Goal: Transaction & Acquisition: Book appointment/travel/reservation

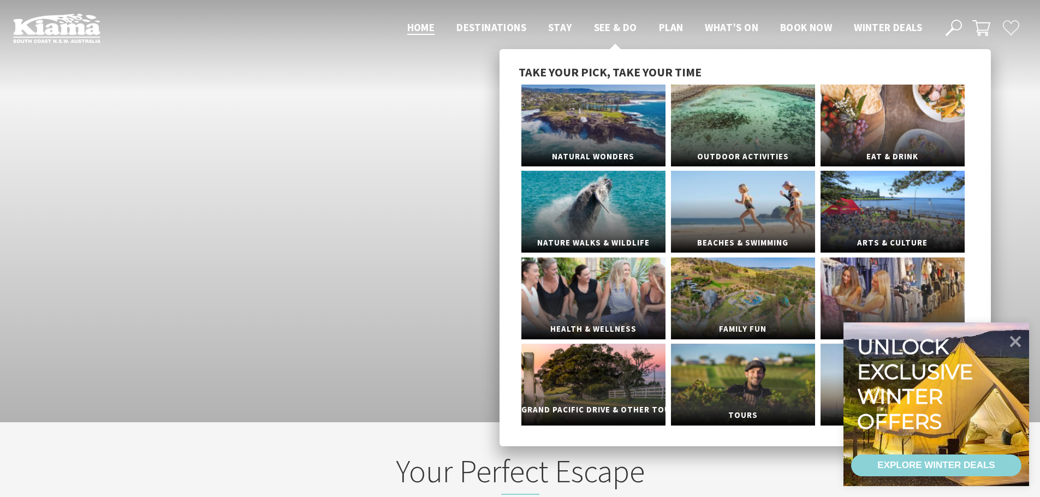
click at [579, 408] on span "Grand Pacific Drive & Other Touring" at bounding box center [593, 410] width 144 height 20
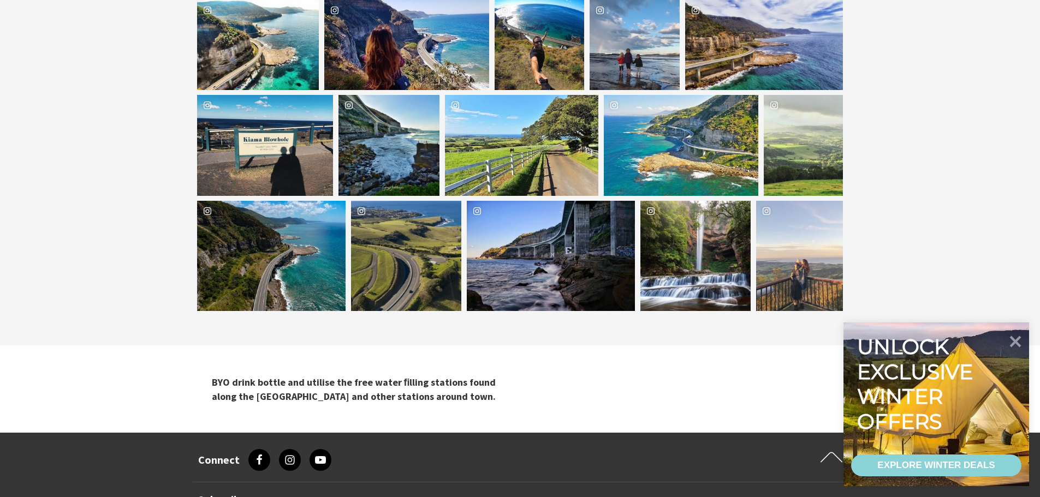
scroll to position [928, 0]
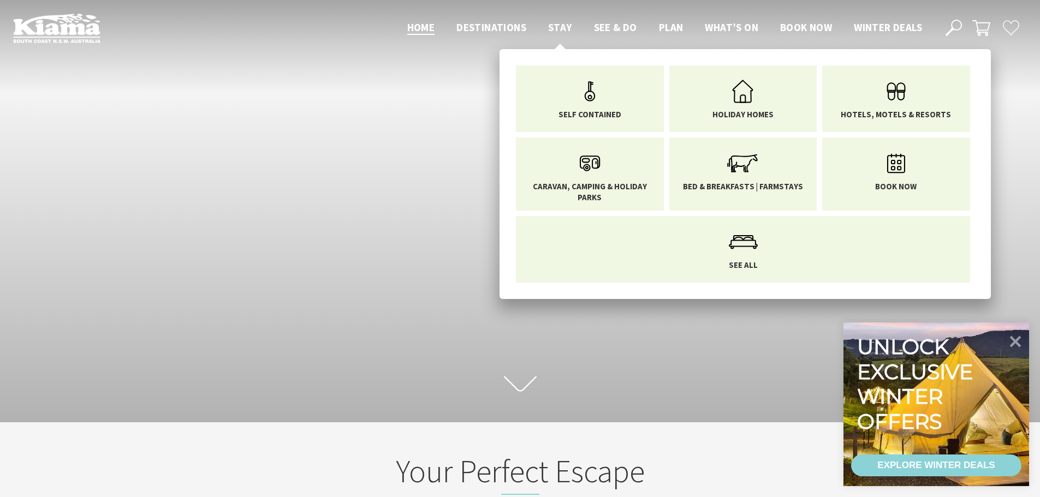
scroll to position [184, 1048]
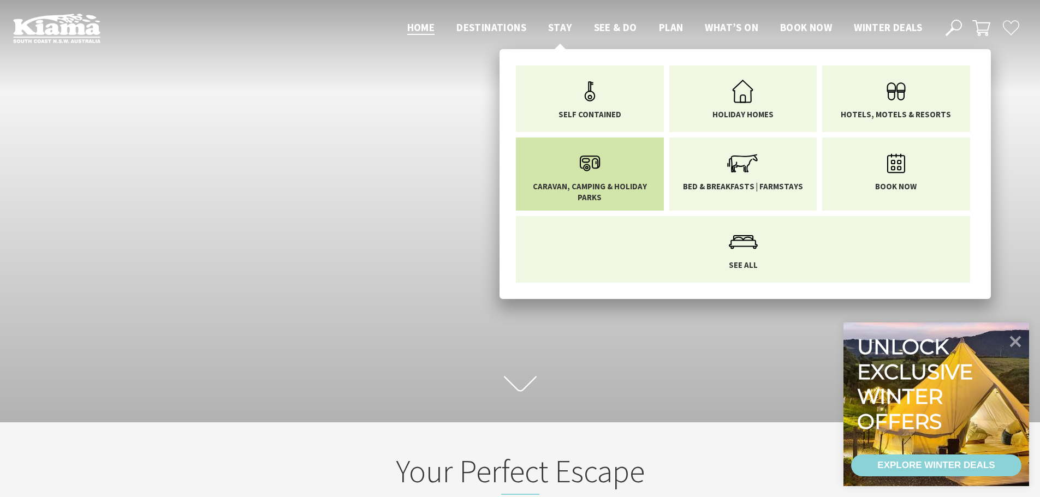
click at [585, 166] on icon "Main Menu" at bounding box center [589, 163] width 35 height 35
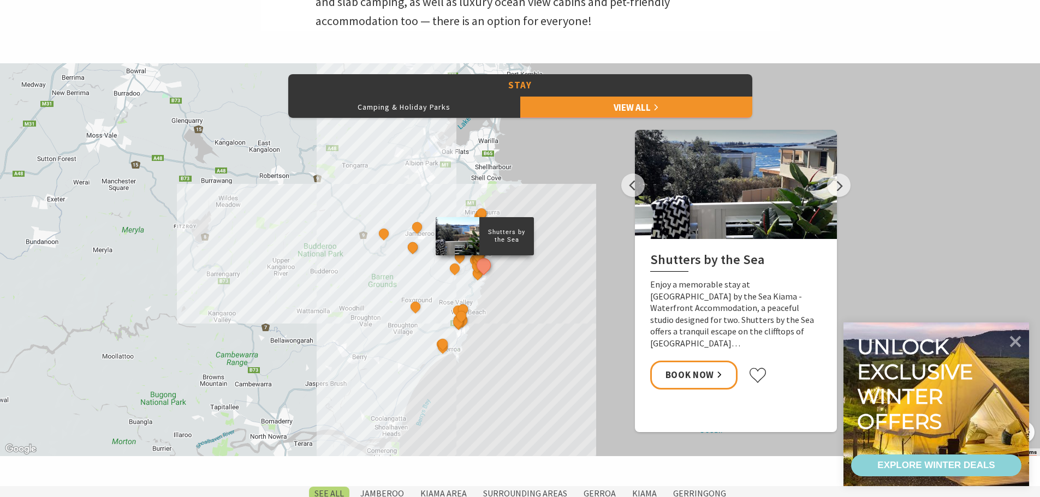
scroll to position [437, 0]
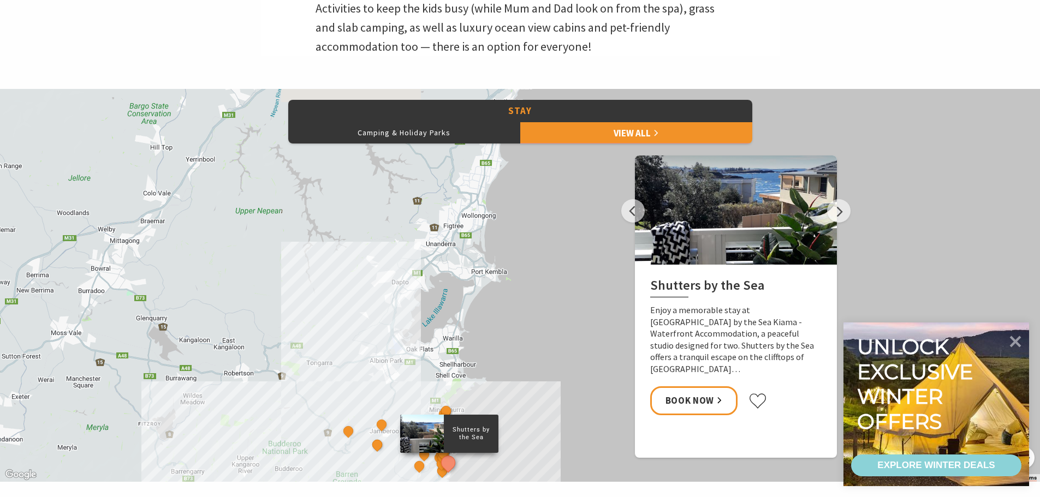
drag, startPoint x: 462, startPoint y: 171, endPoint x: 427, endPoint y: 347, distance: 179.4
click at [427, 347] on div "Shutters by the Sea The Sebel Kiama Seaside Escape 1 Kiama Coast Holiday Parks …" at bounding box center [520, 285] width 1040 height 393
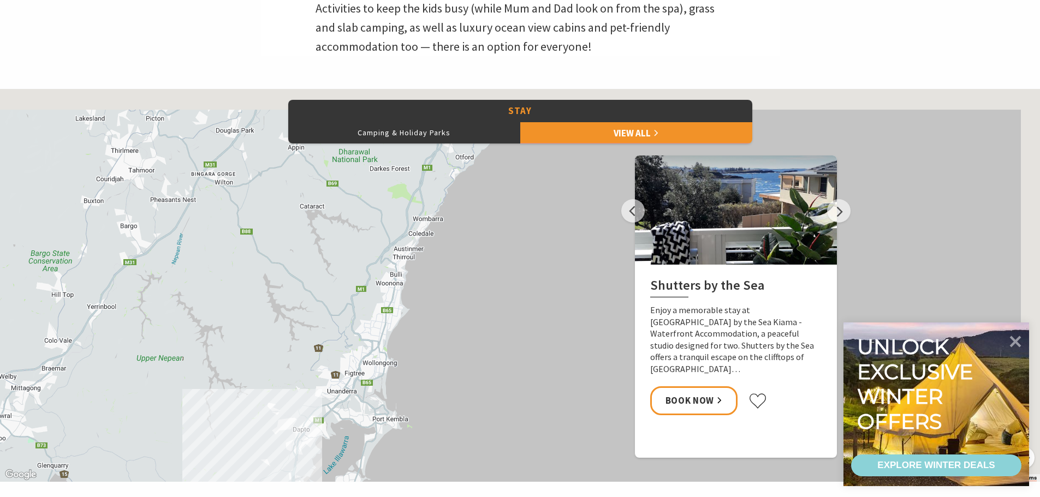
drag, startPoint x: 403, startPoint y: 229, endPoint x: 301, endPoint y: 377, distance: 180.2
click at [302, 378] on div "Shutters by the Sea The Sebel Kiama Seaside Escape 1 Kiama Coast Holiday Parks …" at bounding box center [520, 285] width 1040 height 393
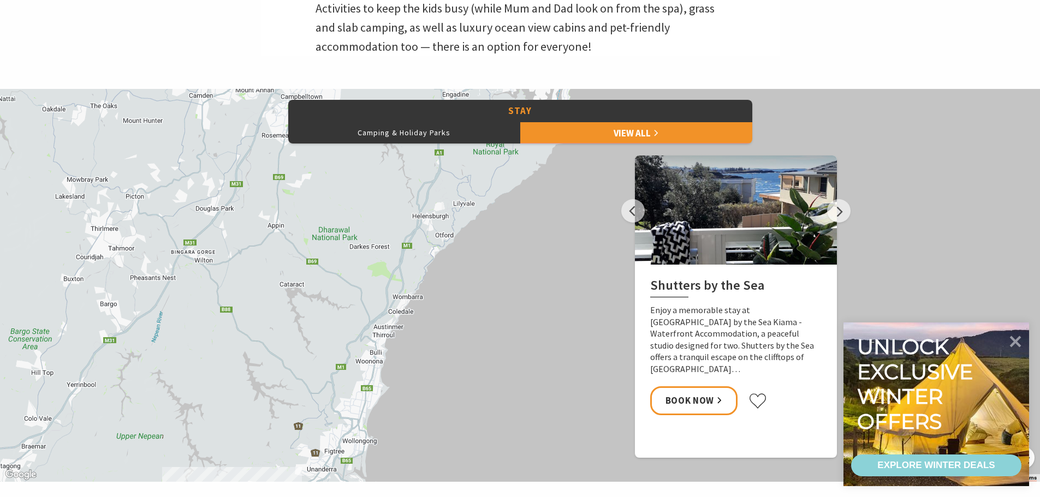
drag, startPoint x: 379, startPoint y: 245, endPoint x: 361, endPoint y: 325, distance: 81.8
click at [361, 325] on div "Shutters by the Sea The Sebel Kiama Seaside Escape 1 Kiama Coast Holiday Parks …" at bounding box center [520, 285] width 1040 height 393
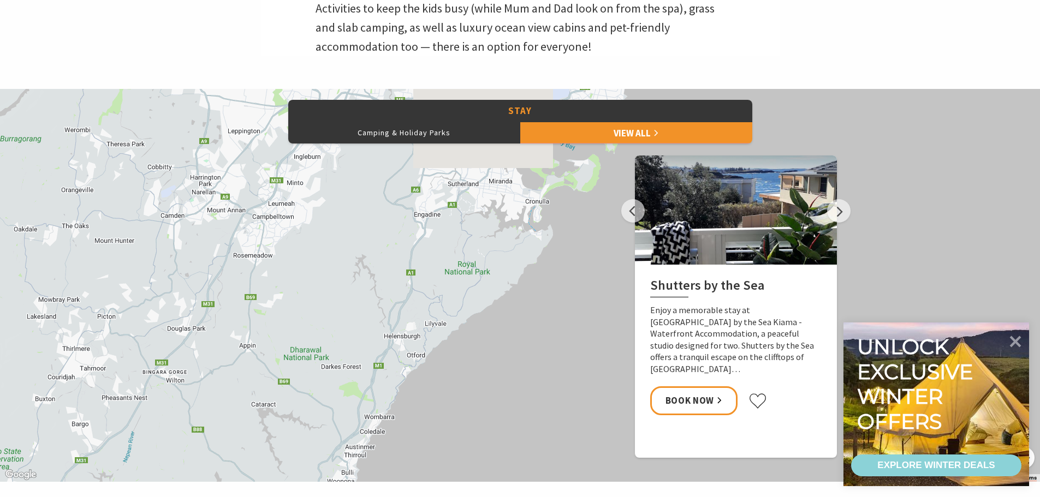
drag, startPoint x: 349, startPoint y: 355, endPoint x: 330, endPoint y: 428, distance: 75.6
click at [330, 428] on div "Shutters by the Sea The Sebel Kiama Seaside Escape 1 Kiama Coast Holiday Parks …" at bounding box center [520, 285] width 1040 height 393
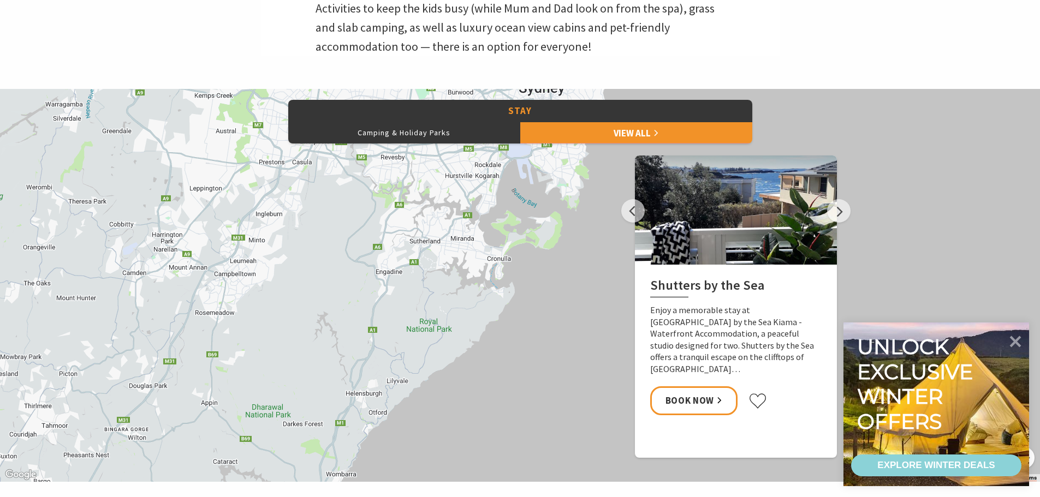
drag, startPoint x: 359, startPoint y: 361, endPoint x: 320, endPoint y: 420, distance: 70.3
click at [320, 420] on div "Shutters by the Sea The Sebel Kiama Seaside Escape 1 Kiama Coast Holiday Parks …" at bounding box center [520, 285] width 1040 height 393
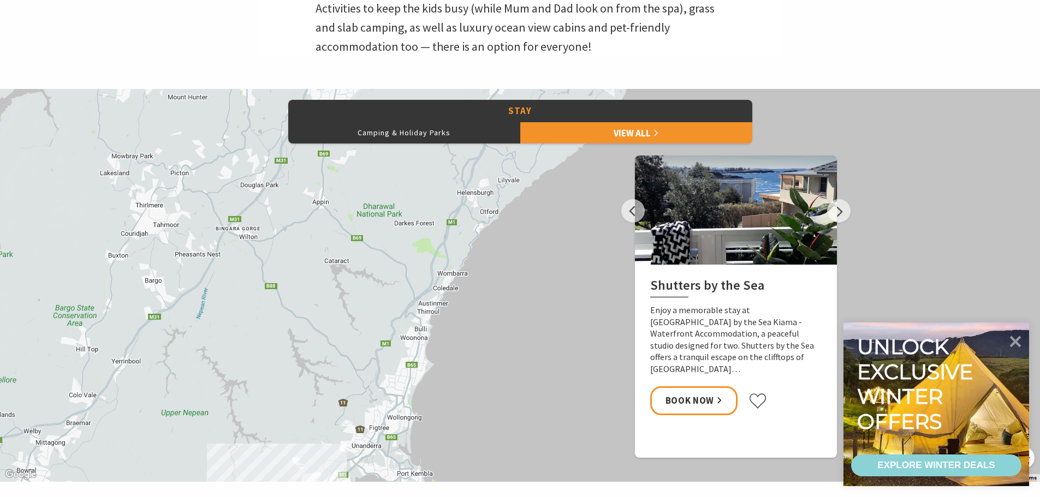
drag, startPoint x: 317, startPoint y: 431, endPoint x: 440, endPoint y: 211, distance: 252.0
click at [440, 211] on div "Shutters by the Sea The Sebel Kiama Seaside Escape 1 Kiama Coast Holiday Parks …" at bounding box center [520, 285] width 1040 height 393
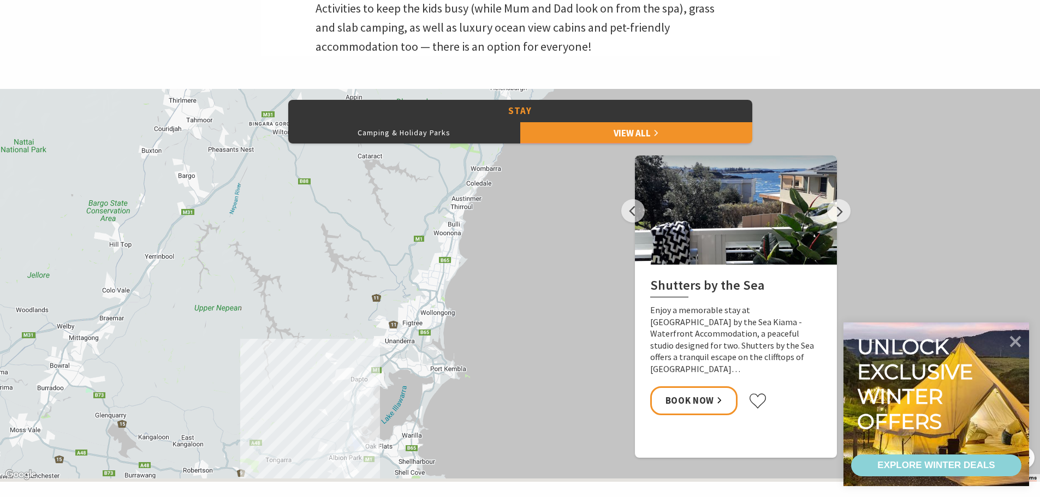
drag, startPoint x: 440, startPoint y: 231, endPoint x: 440, endPoint y: 197, distance: 33.9
click at [440, 198] on div "Shutters by the Sea The Sebel Kiama Seaside Escape 1 Kiama Coast Holiday Parks …" at bounding box center [520, 285] width 1040 height 393
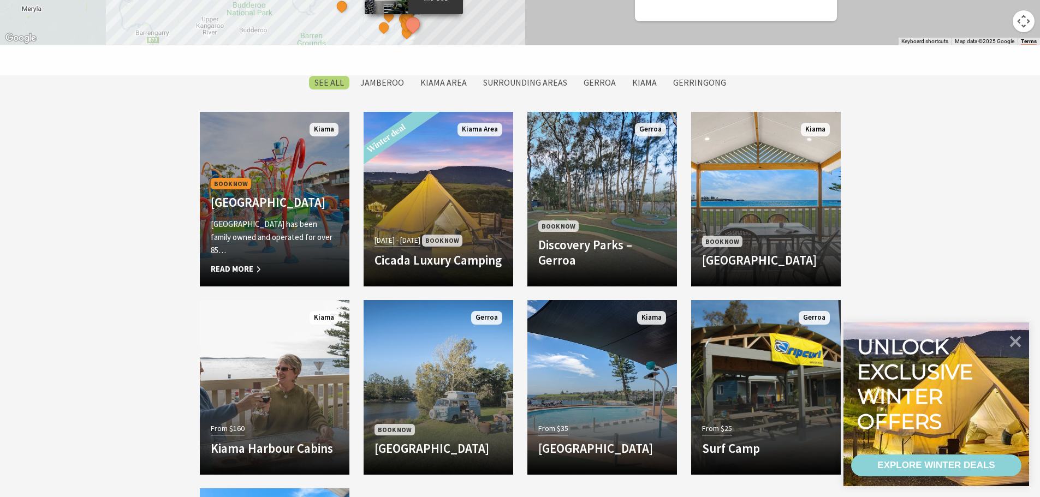
scroll to position [928, 0]
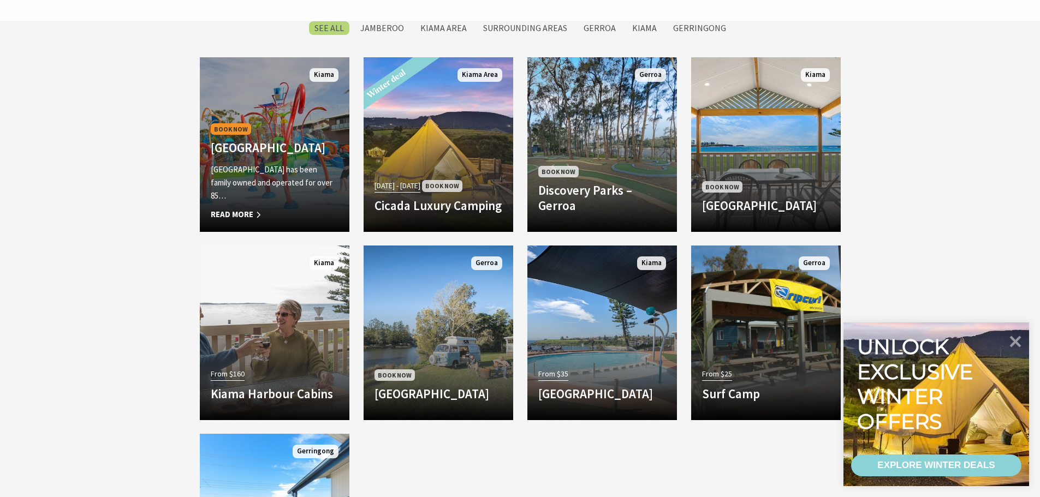
click at [229, 211] on span "Read More" at bounding box center [275, 214] width 128 height 13
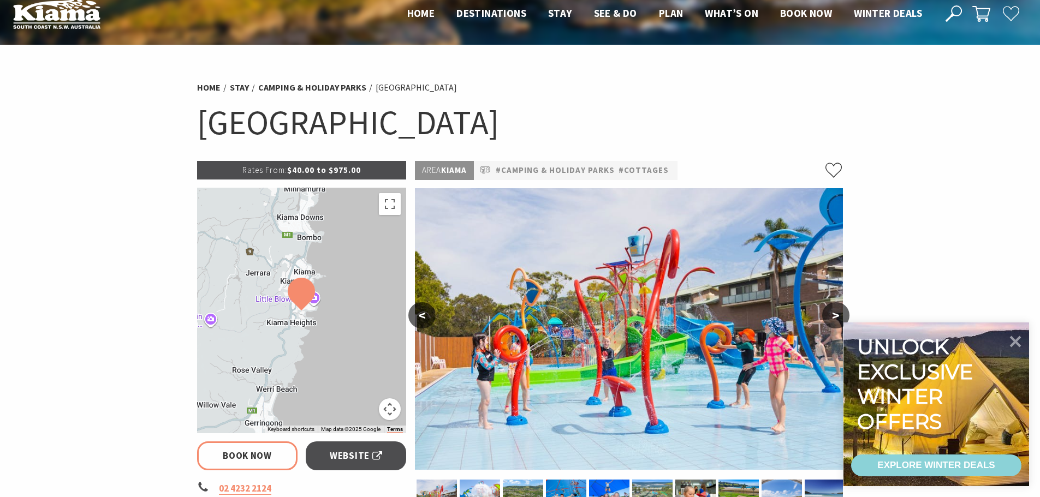
select select "3"
select select "2"
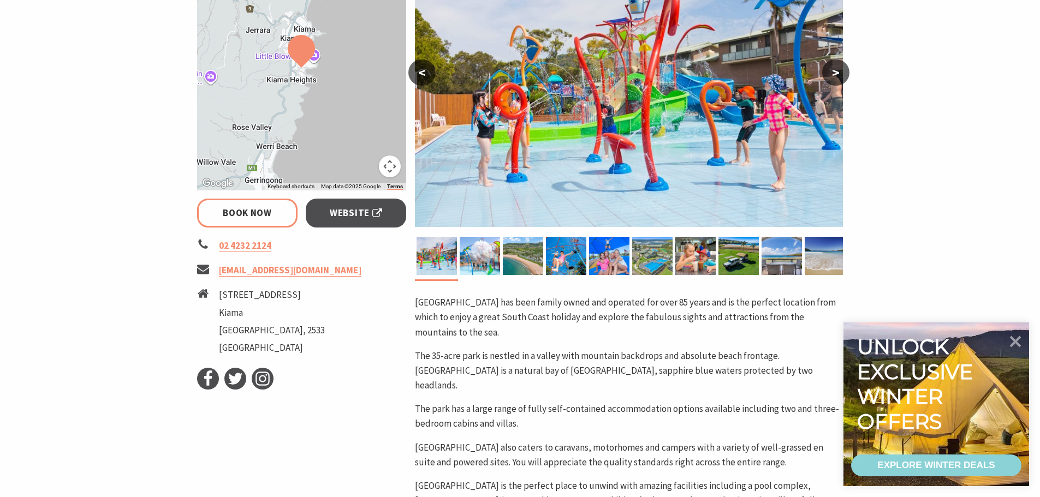
scroll to position [273, 0]
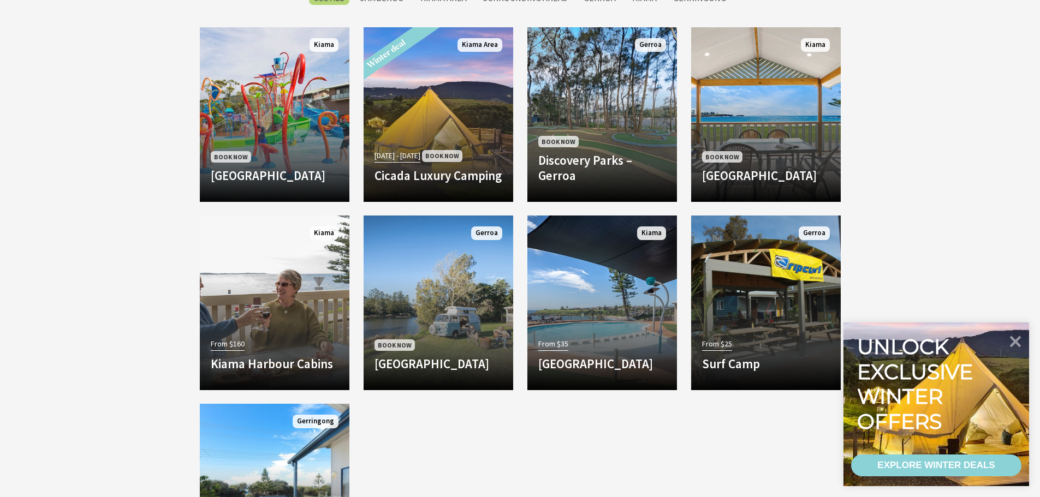
scroll to position [546, 0]
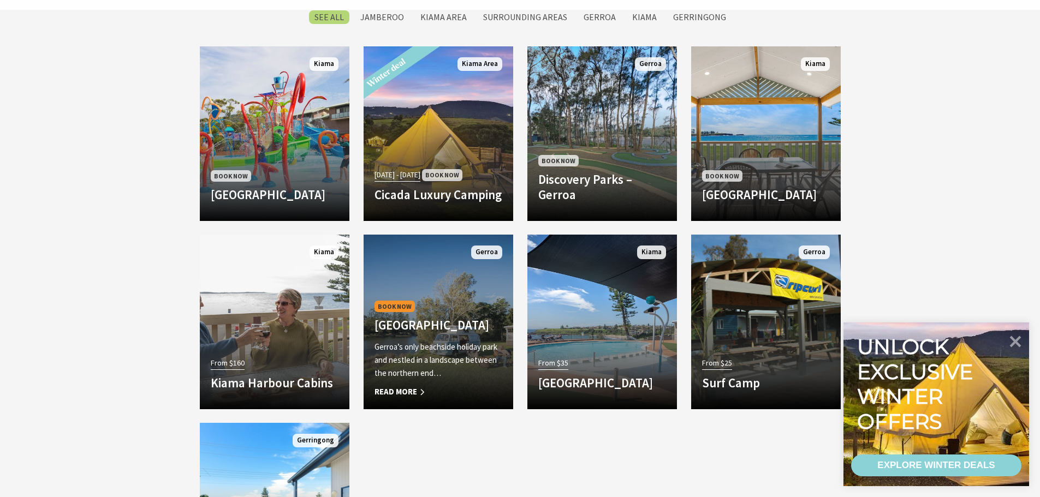
click at [413, 318] on h4 "[GEOGRAPHIC_DATA]" at bounding box center [439, 325] width 128 height 15
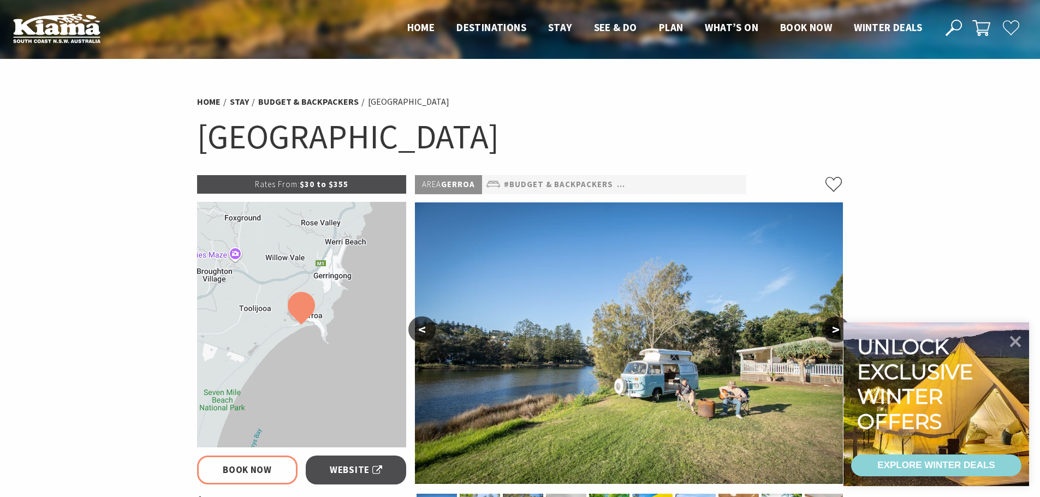
select select "3"
select select "2"
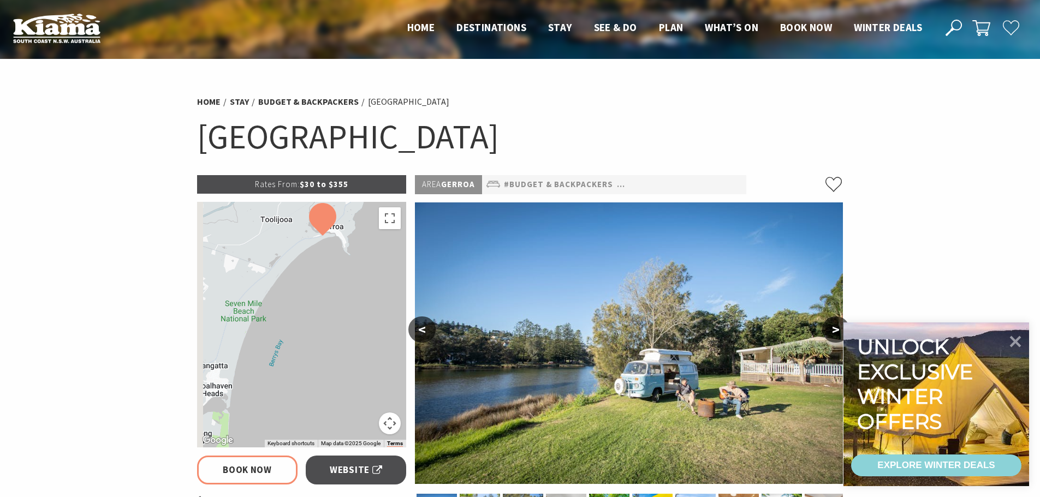
drag, startPoint x: 342, startPoint y: 357, endPoint x: 364, endPoint y: 264, distance: 95.5
click at [364, 264] on div at bounding box center [302, 325] width 210 height 246
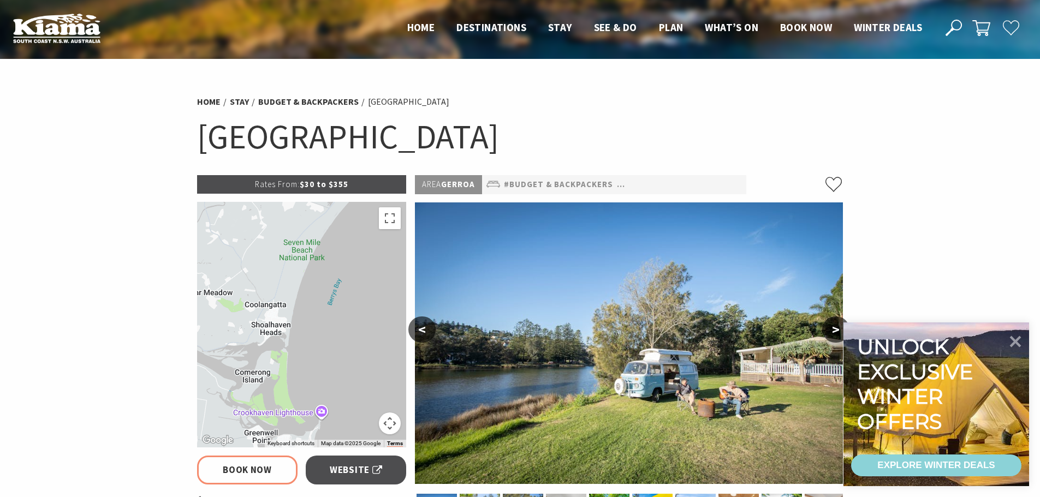
drag, startPoint x: 298, startPoint y: 341, endPoint x: 358, endPoint y: 279, distance: 86.1
click at [358, 279] on div at bounding box center [302, 325] width 210 height 246
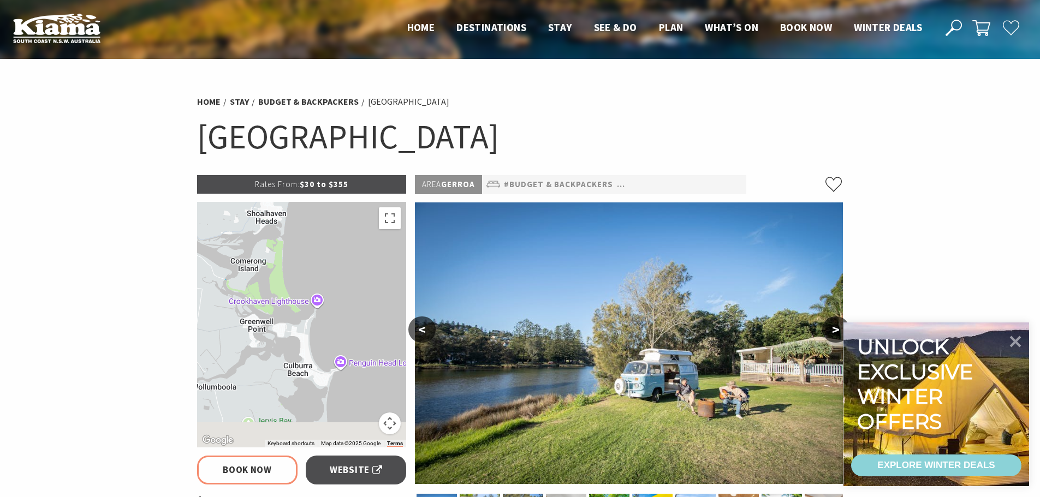
drag, startPoint x: 335, startPoint y: 342, endPoint x: 335, endPoint y: 239, distance: 103.2
click at [335, 239] on div at bounding box center [302, 325] width 210 height 246
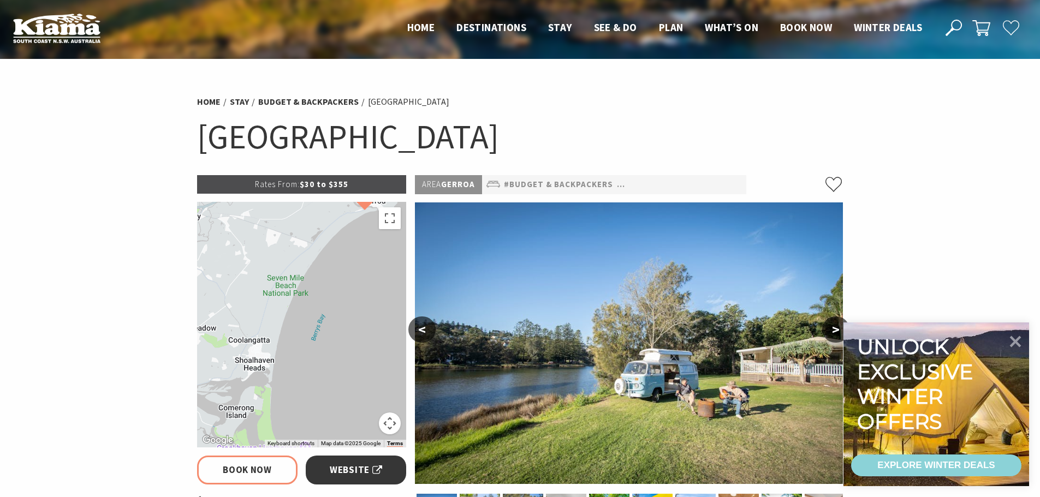
drag, startPoint x: 333, startPoint y: 289, endPoint x: 324, endPoint y: 467, distance: 178.2
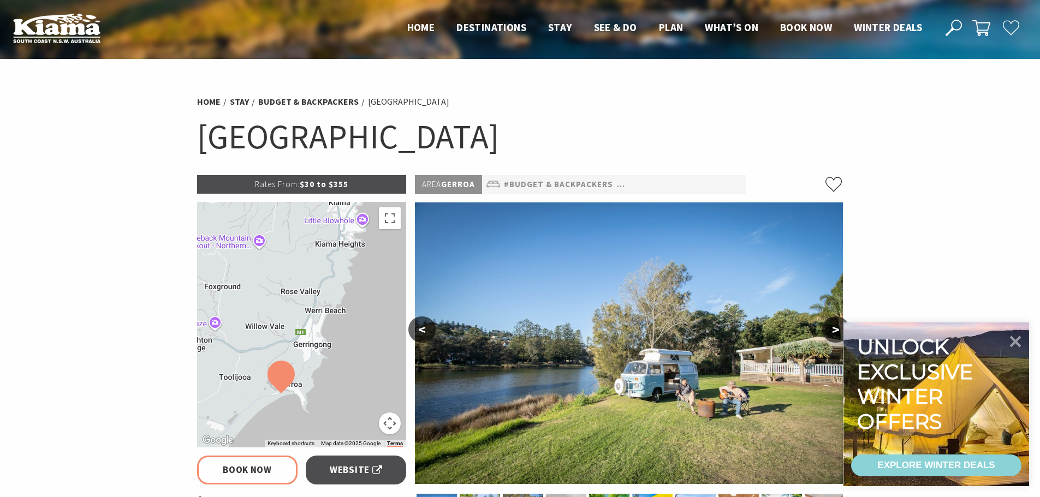
drag, startPoint x: 309, startPoint y: 393, endPoint x: 283, endPoint y: 431, distance: 46.0
click at [283, 431] on div at bounding box center [302, 325] width 210 height 246
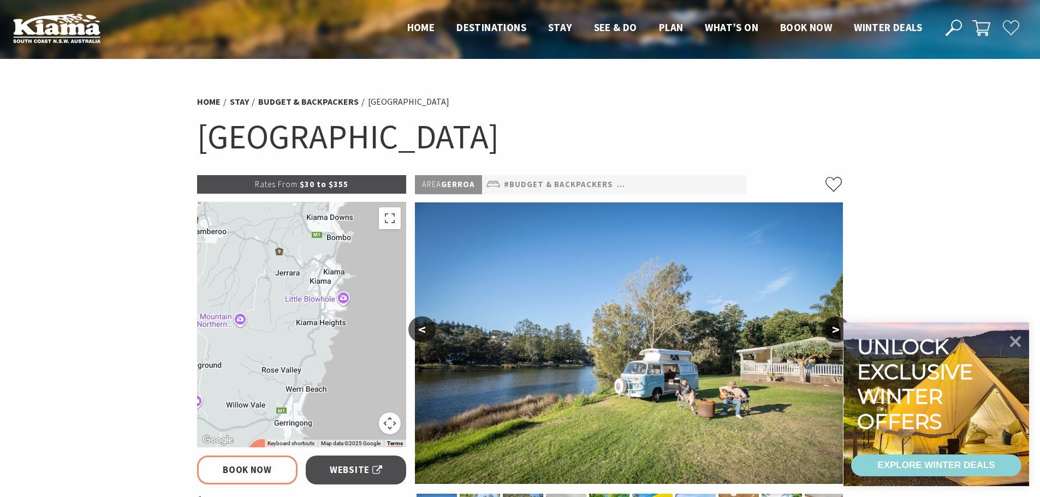
drag, startPoint x: 331, startPoint y: 335, endPoint x: 326, endPoint y: 381, distance: 46.7
click at [326, 381] on div at bounding box center [302, 325] width 210 height 246
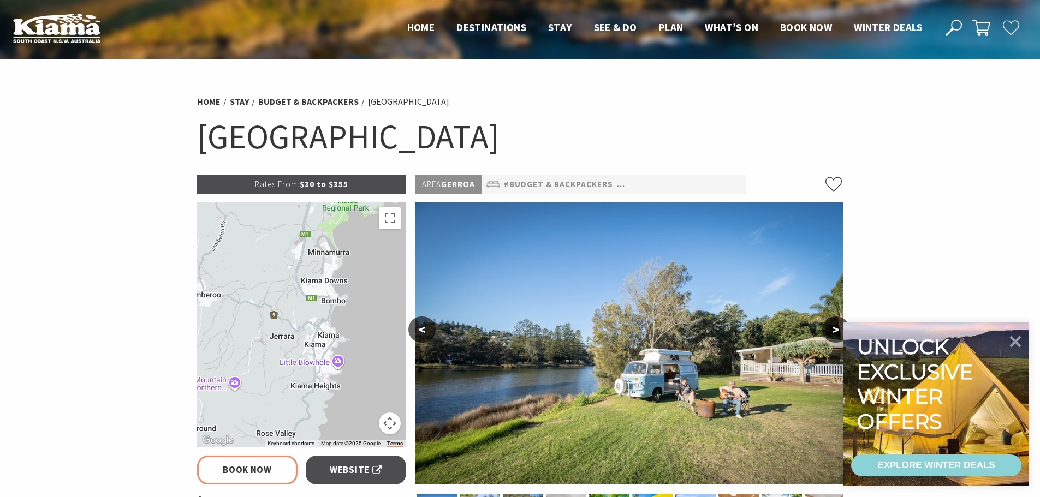
drag, startPoint x: 361, startPoint y: 290, endPoint x: 336, endPoint y: 364, distance: 77.7
click at [336, 364] on div at bounding box center [302, 325] width 210 height 246
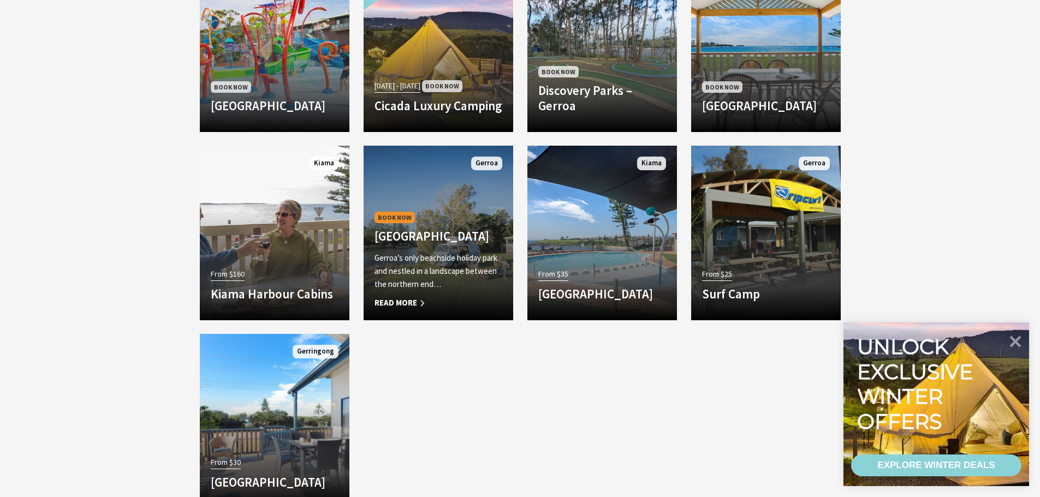
scroll to position [655, 0]
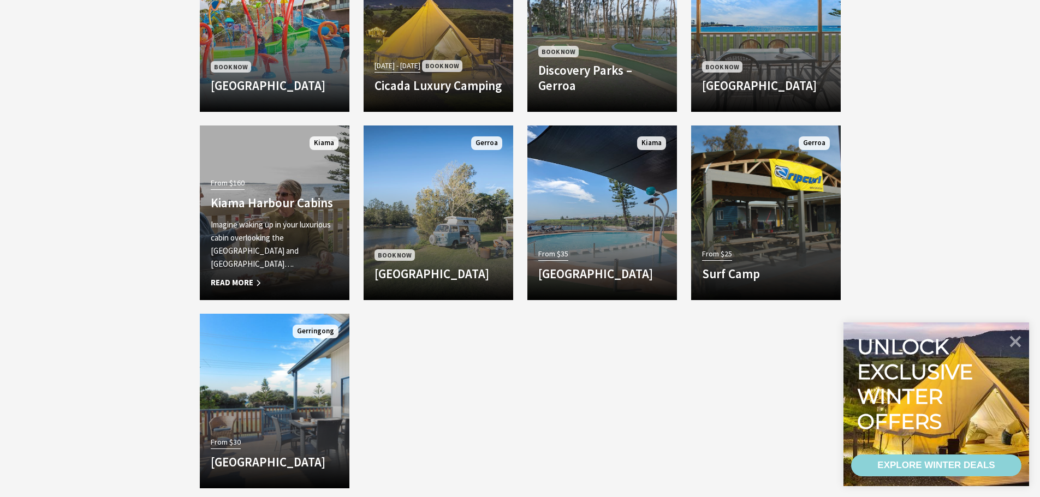
click at [270, 211] on h4 "Kiama Harbour Cabins" at bounding box center [275, 202] width 128 height 15
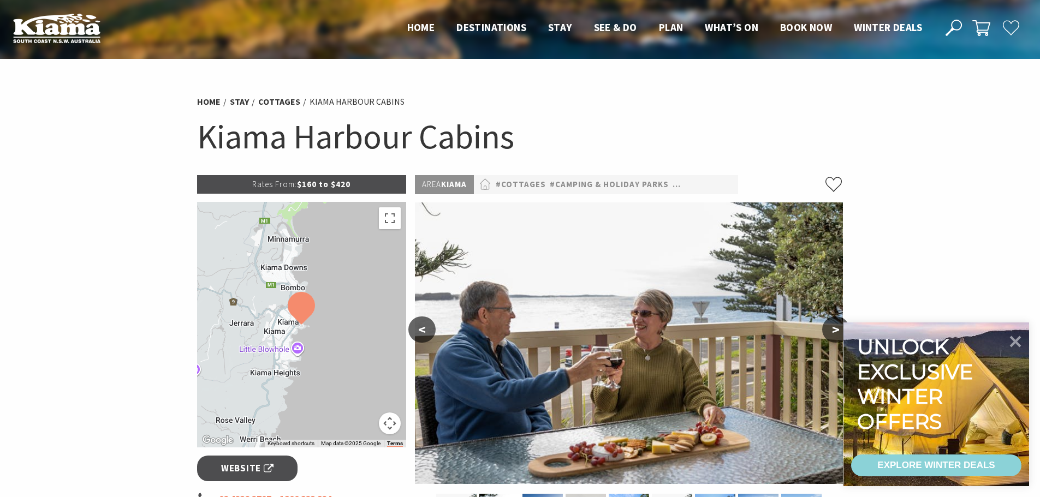
click at [832, 330] on button ">" at bounding box center [835, 330] width 27 height 26
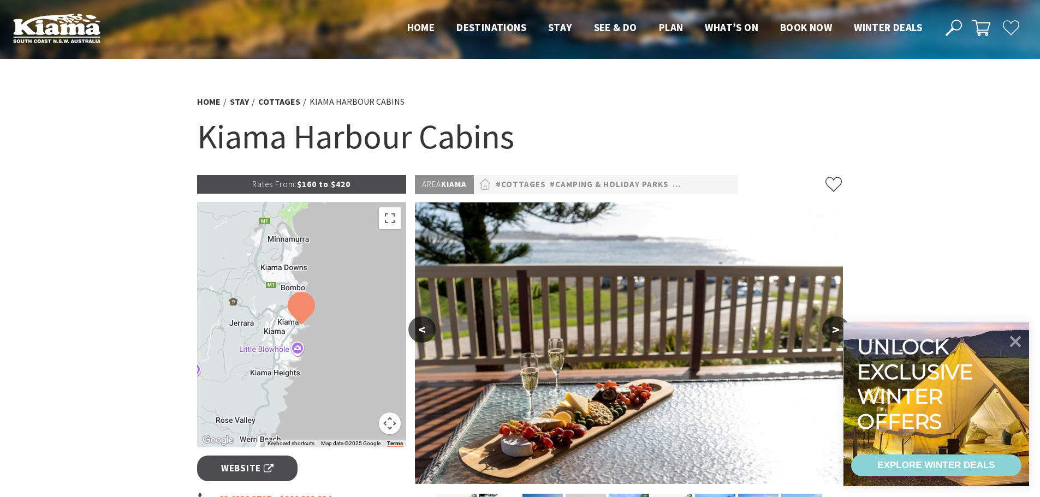
click at [832, 330] on button ">" at bounding box center [835, 330] width 27 height 26
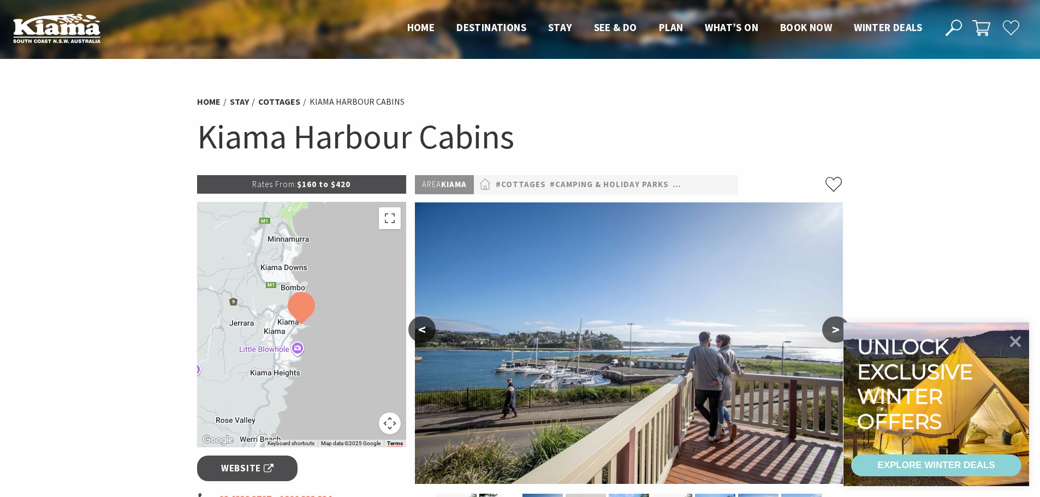
click at [832, 330] on button ">" at bounding box center [835, 330] width 27 height 26
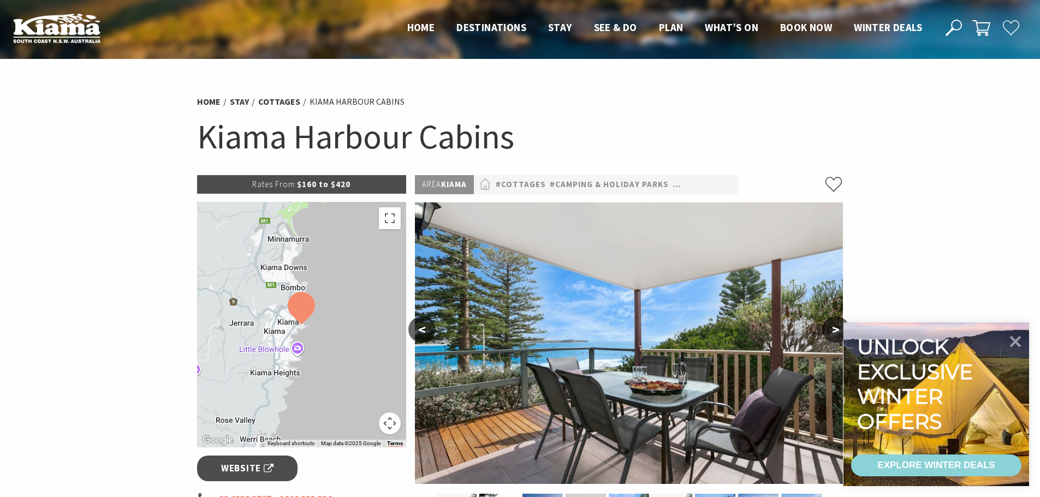
click at [832, 330] on button ">" at bounding box center [835, 330] width 27 height 26
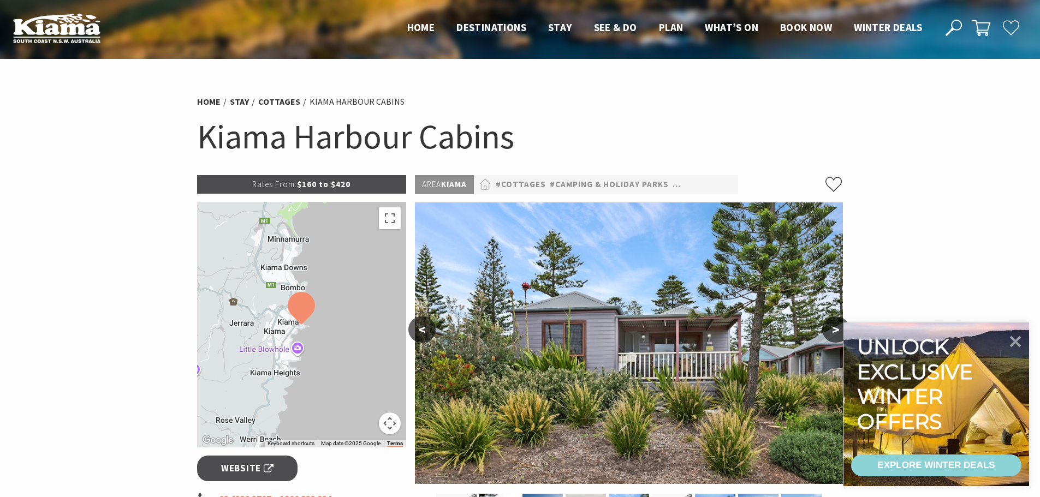
click at [832, 330] on button ">" at bounding box center [835, 330] width 27 height 26
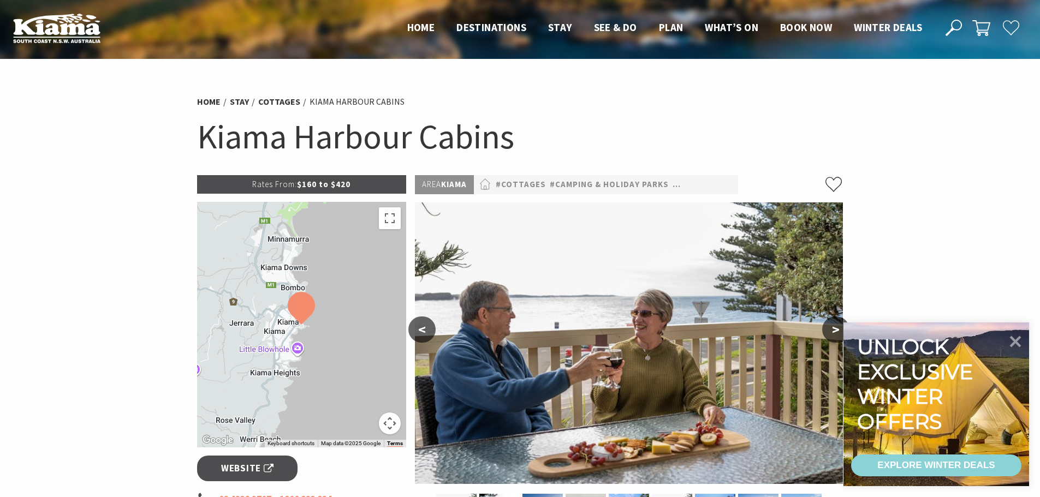
click at [832, 330] on button ">" at bounding box center [835, 330] width 27 height 26
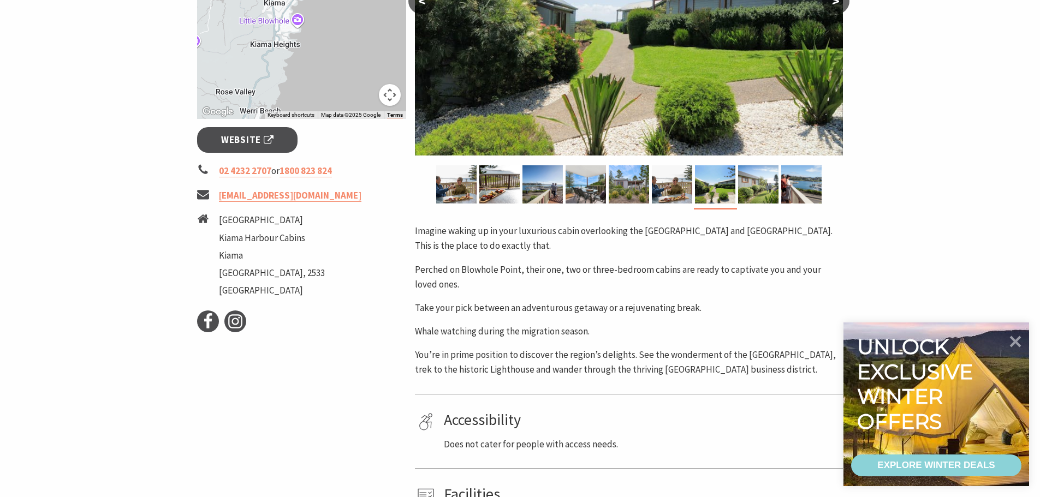
scroll to position [328, 0]
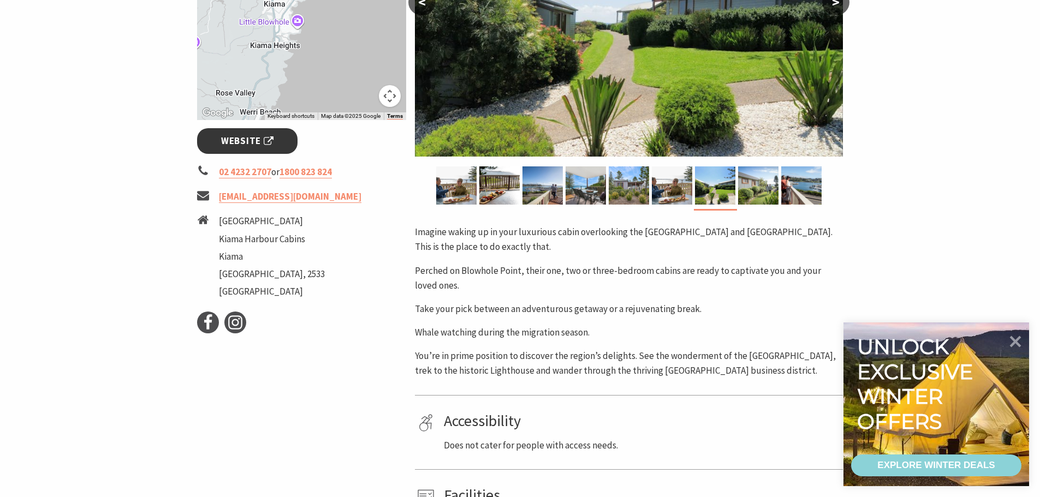
click at [248, 146] on span "Website" at bounding box center [247, 141] width 52 height 15
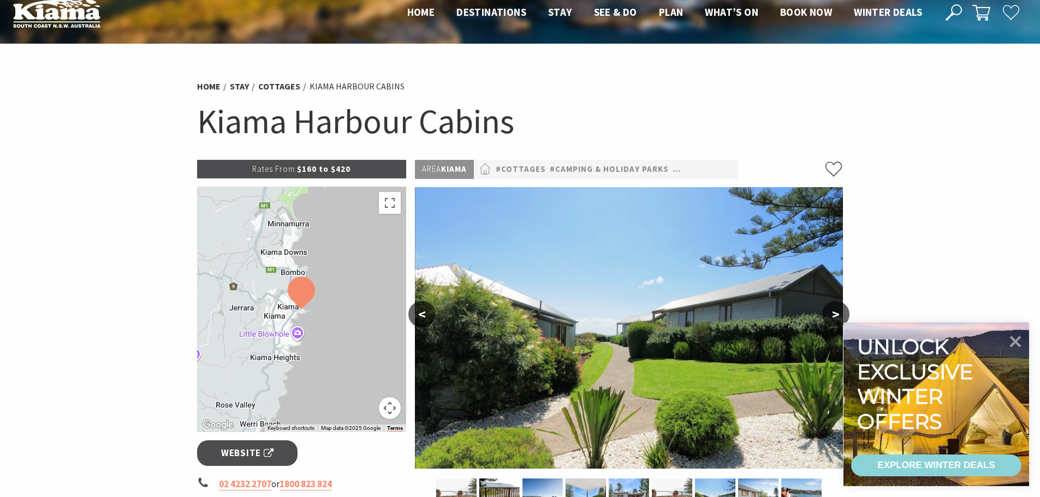
scroll to position [0, 0]
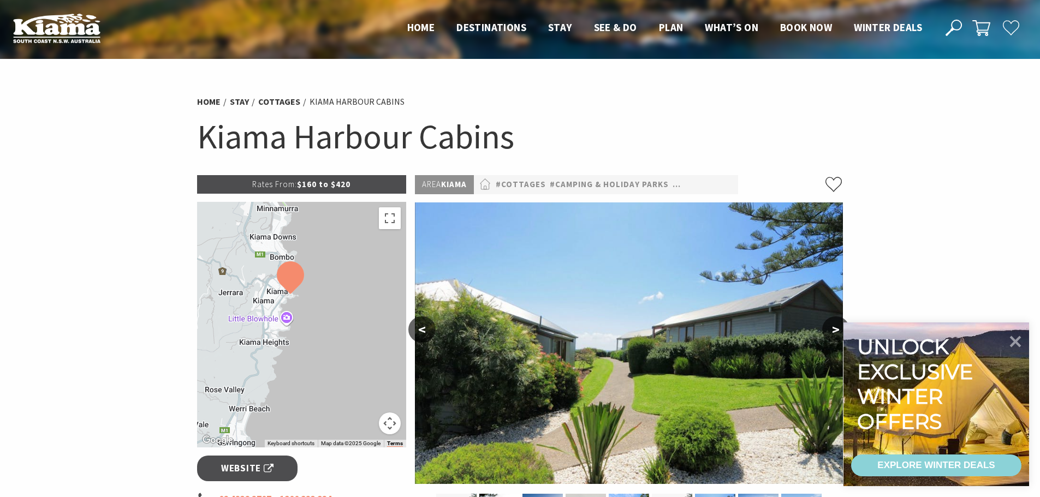
drag, startPoint x: 381, startPoint y: 331, endPoint x: 369, endPoint y: 284, distance: 49.0
click at [369, 284] on div at bounding box center [302, 325] width 210 height 246
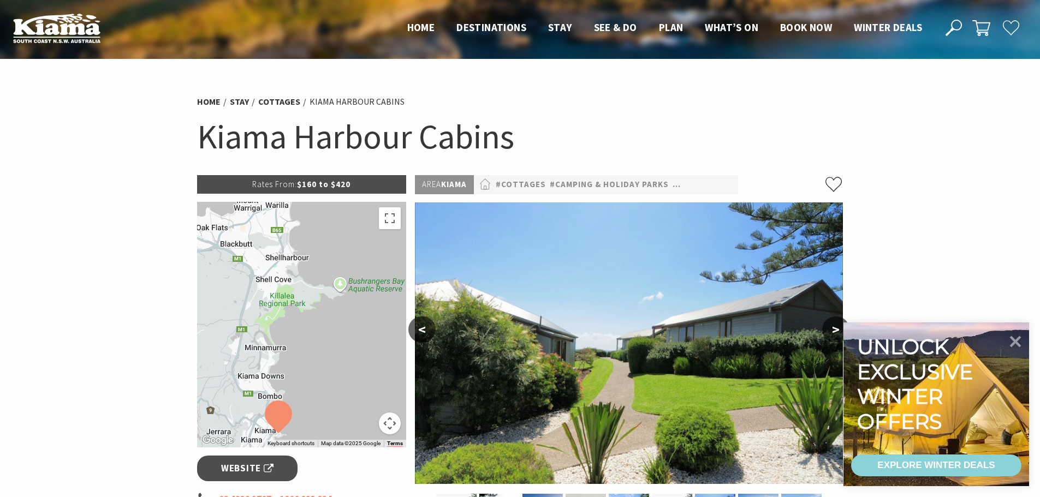
drag, startPoint x: 343, startPoint y: 249, endPoint x: 335, endPoint y: 413, distance: 164.0
click at [335, 413] on div at bounding box center [302, 325] width 210 height 246
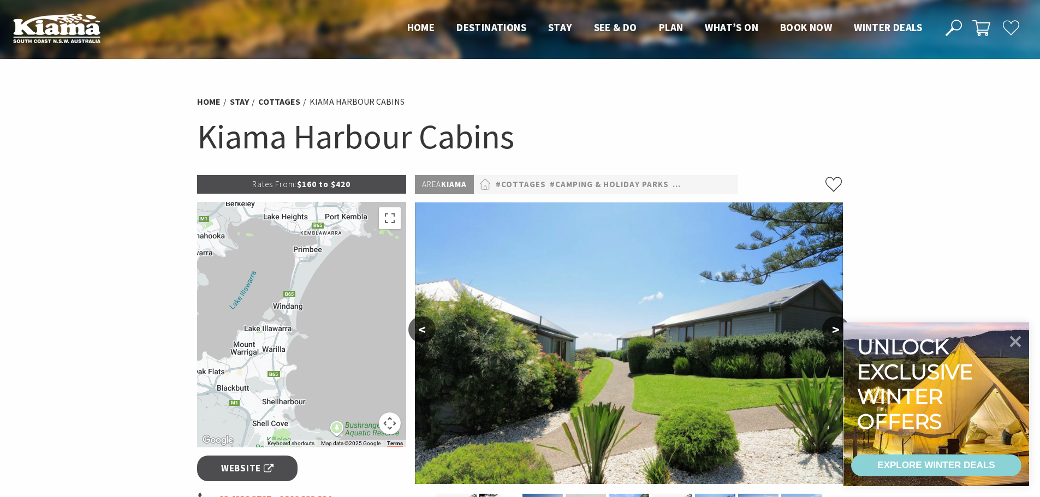
drag, startPoint x: 326, startPoint y: 308, endPoint x: 324, endPoint y: 452, distance: 143.1
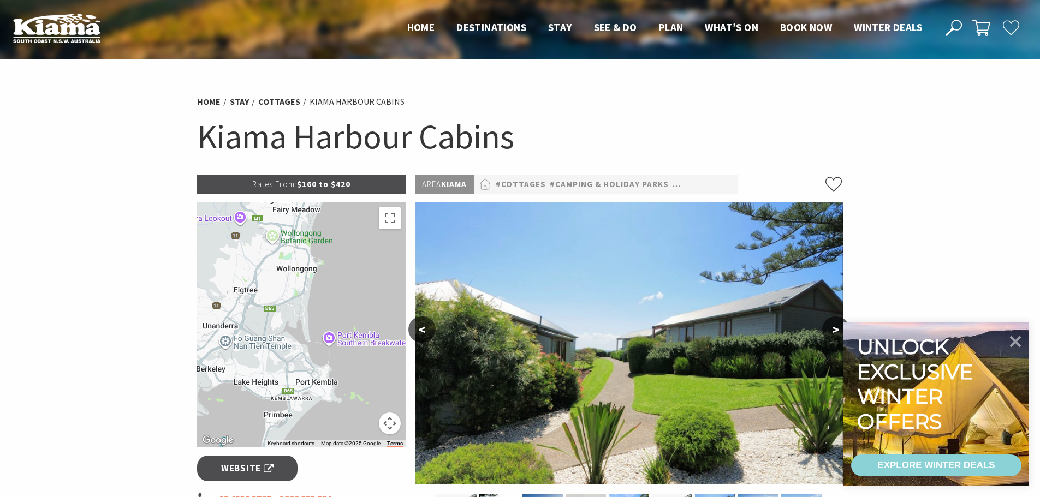
drag, startPoint x: 340, startPoint y: 268, endPoint x: 311, endPoint y: 437, distance: 171.3
click at [311, 437] on div at bounding box center [302, 325] width 210 height 246
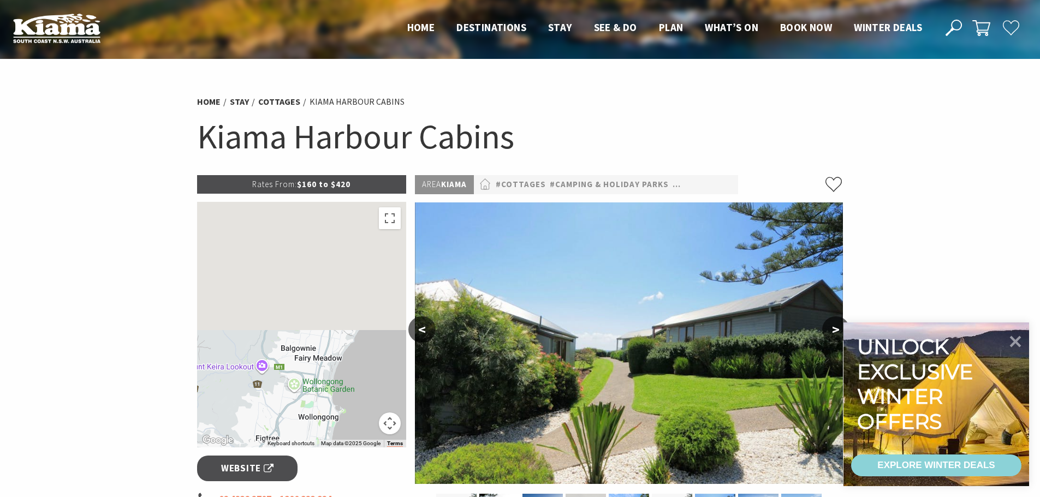
drag, startPoint x: 348, startPoint y: 407, endPoint x: 361, endPoint y: 461, distance: 56.1
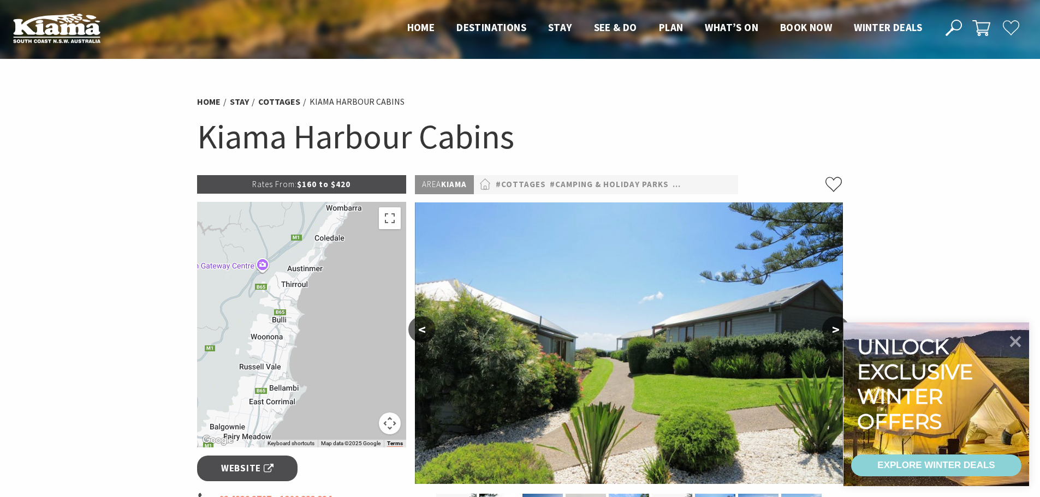
drag, startPoint x: 377, startPoint y: 287, endPoint x: 302, endPoint y: 363, distance: 106.6
click at [302, 363] on div at bounding box center [302, 325] width 210 height 246
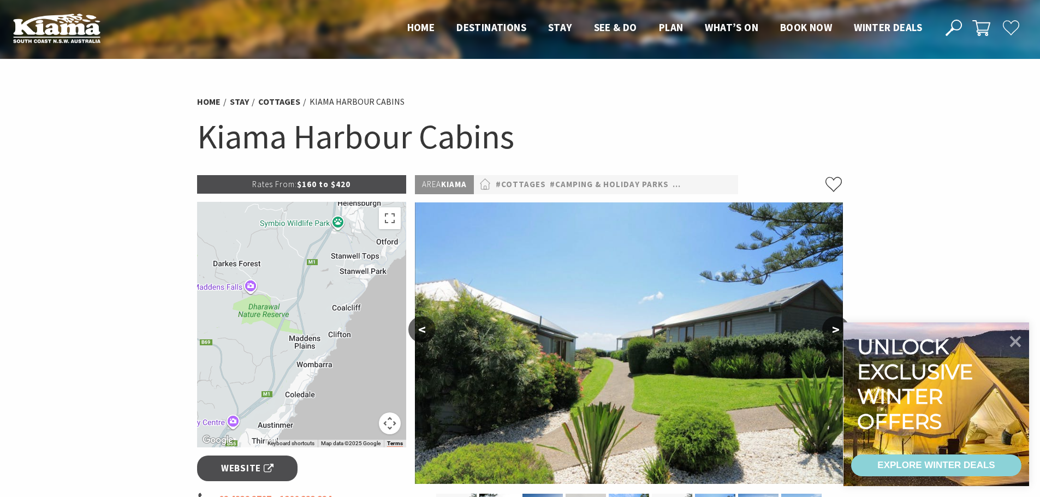
drag, startPoint x: 316, startPoint y: 312, endPoint x: 300, endPoint y: 415, distance: 104.4
click at [300, 415] on div at bounding box center [302, 325] width 210 height 246
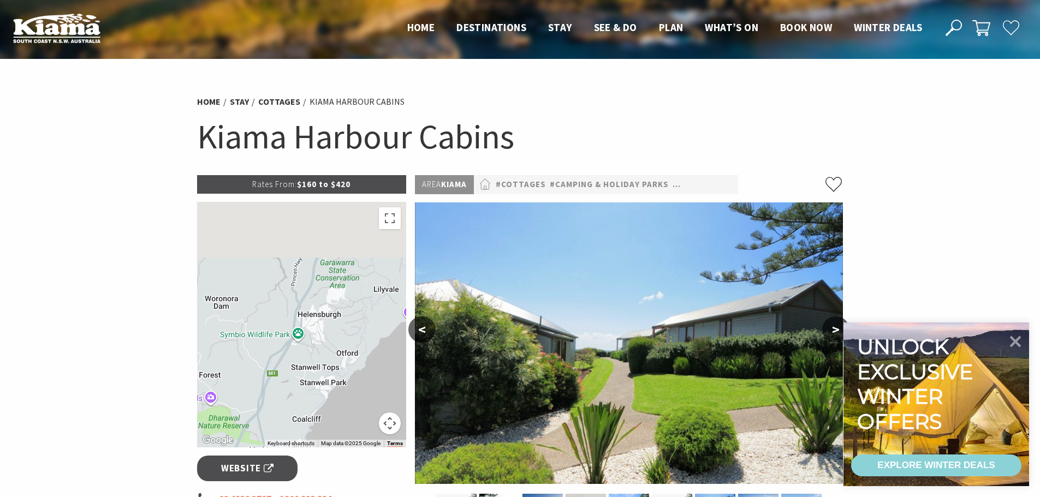
drag, startPoint x: 340, startPoint y: 294, endPoint x: 294, endPoint y: 418, distance: 132.2
click at [294, 418] on div at bounding box center [302, 325] width 210 height 246
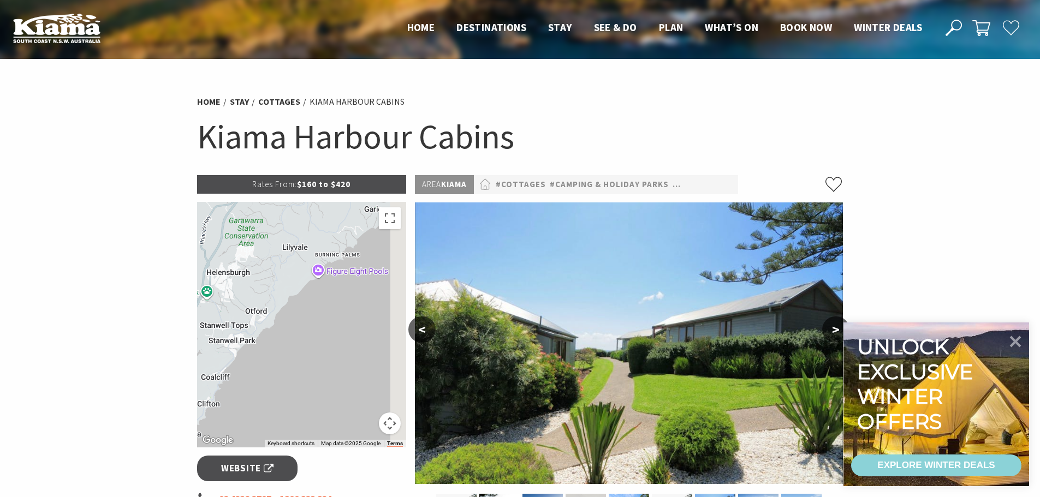
drag, startPoint x: 360, startPoint y: 347, endPoint x: 286, endPoint y: 304, distance: 85.9
click at [286, 304] on div at bounding box center [302, 325] width 210 height 246
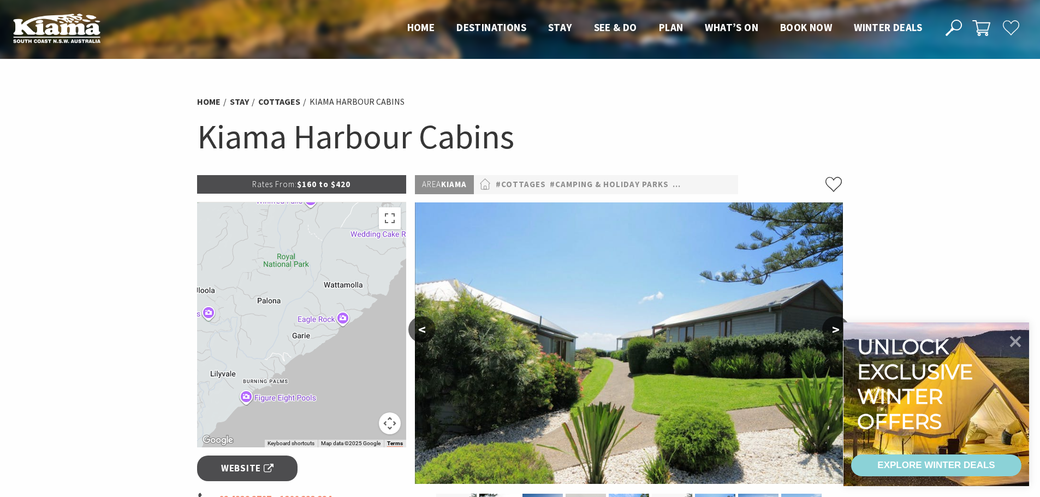
drag, startPoint x: 309, startPoint y: 277, endPoint x: 267, endPoint y: 429, distance: 157.5
click at [267, 429] on div at bounding box center [302, 325] width 210 height 246
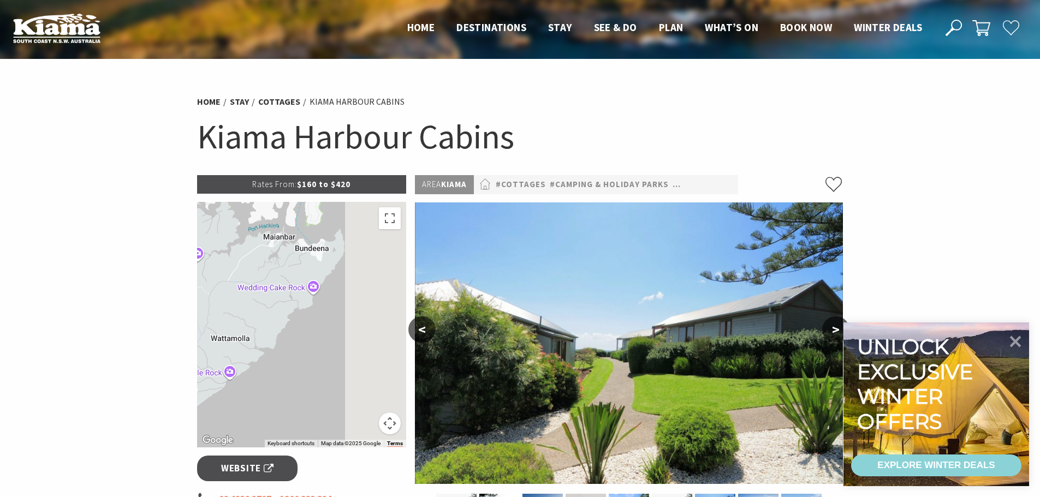
drag, startPoint x: 260, startPoint y: 344, endPoint x: 213, endPoint y: 379, distance: 59.0
click at [213, 379] on div at bounding box center [302, 325] width 210 height 246
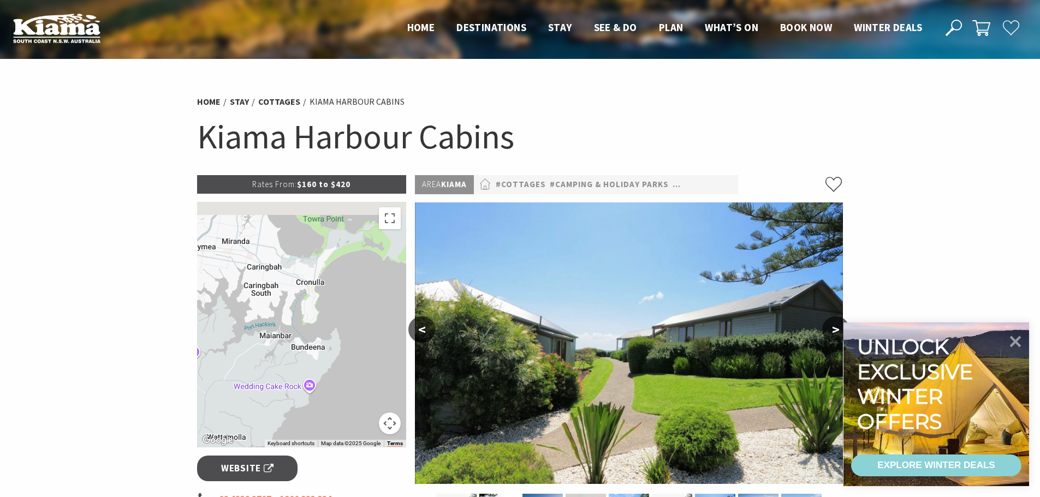
drag, startPoint x: 323, startPoint y: 348, endPoint x: 331, endPoint y: 369, distance: 22.3
click at [330, 368] on div at bounding box center [302, 325] width 210 height 246
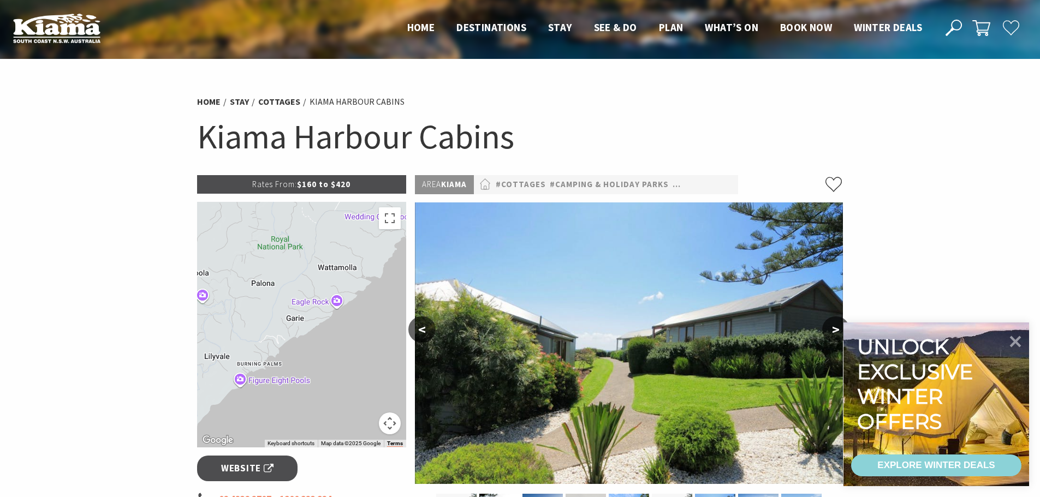
drag, startPoint x: 252, startPoint y: 385, endPoint x: 362, endPoint y: 210, distance: 207.5
click at [362, 210] on div at bounding box center [302, 325] width 210 height 246
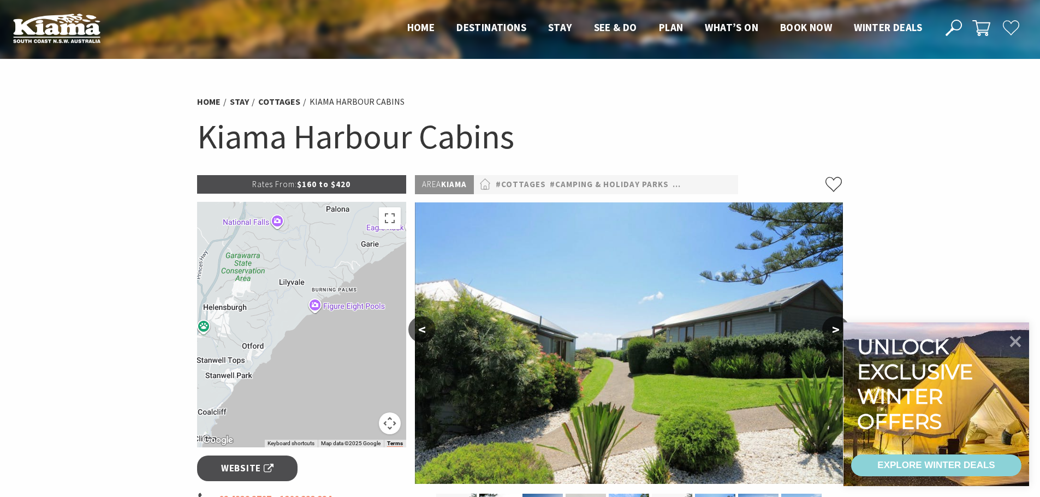
drag, startPoint x: 283, startPoint y: 377, endPoint x: 390, endPoint y: 274, distance: 147.9
click at [388, 276] on div at bounding box center [302, 325] width 210 height 246
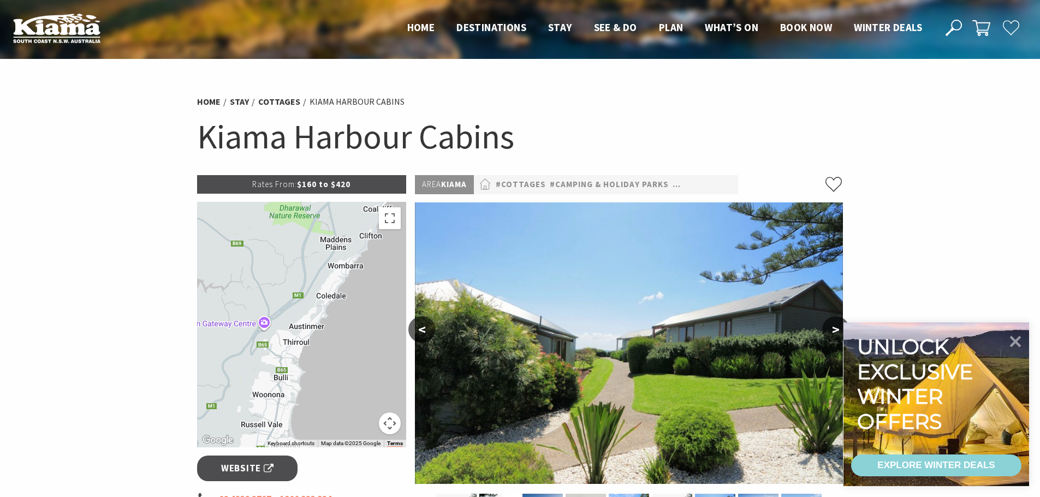
drag, startPoint x: 330, startPoint y: 381, endPoint x: 390, endPoint y: 268, distance: 128.0
click at [390, 268] on div at bounding box center [302, 325] width 210 height 246
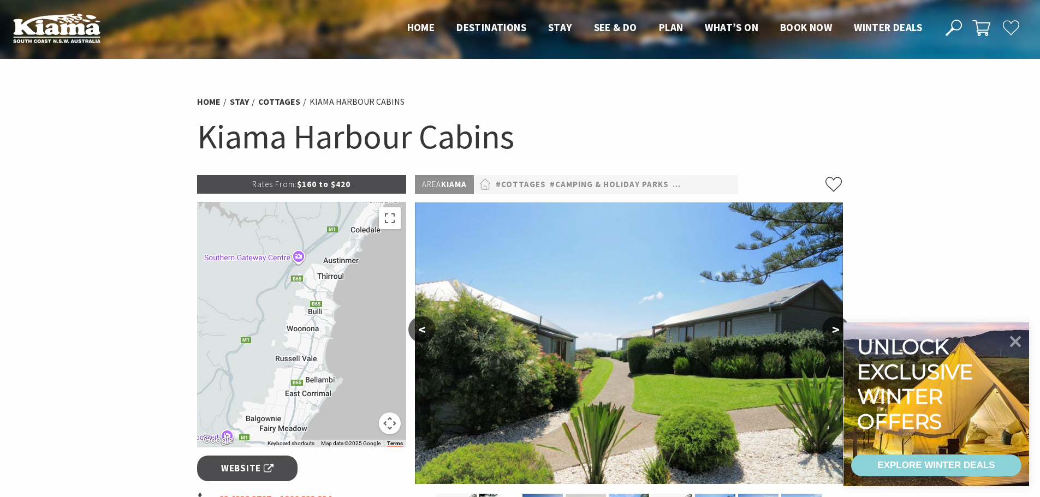
drag, startPoint x: 319, startPoint y: 357, endPoint x: 366, endPoint y: 258, distance: 108.9
click at [366, 258] on div at bounding box center [302, 325] width 210 height 246
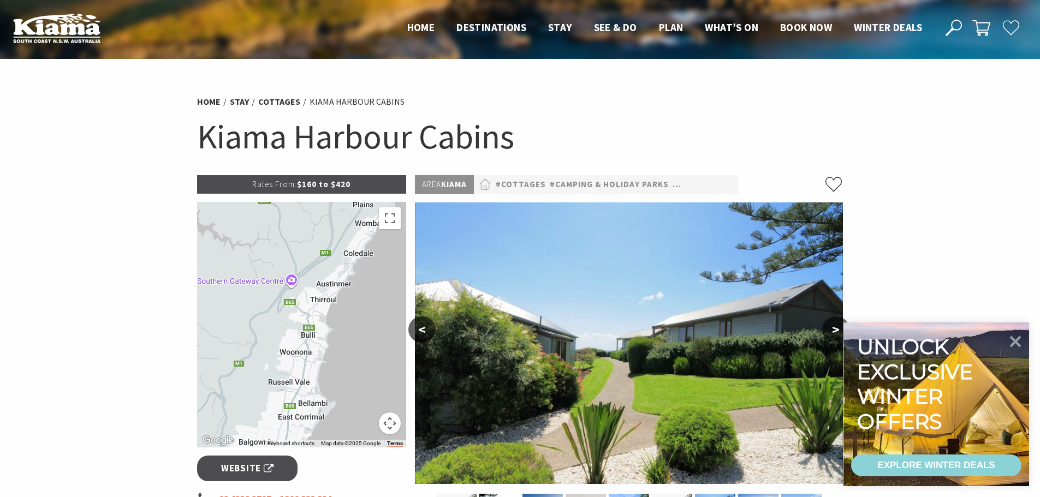
drag, startPoint x: 332, startPoint y: 406, endPoint x: 299, endPoint y: 488, distance: 88.2
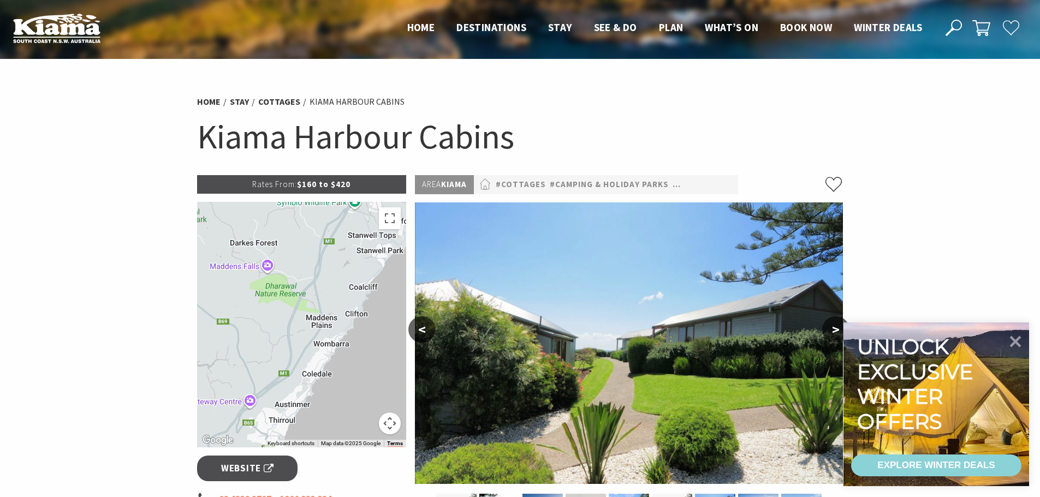
drag, startPoint x: 347, startPoint y: 301, endPoint x: 306, endPoint y: 426, distance: 131.7
click at [306, 426] on div at bounding box center [302, 325] width 210 height 246
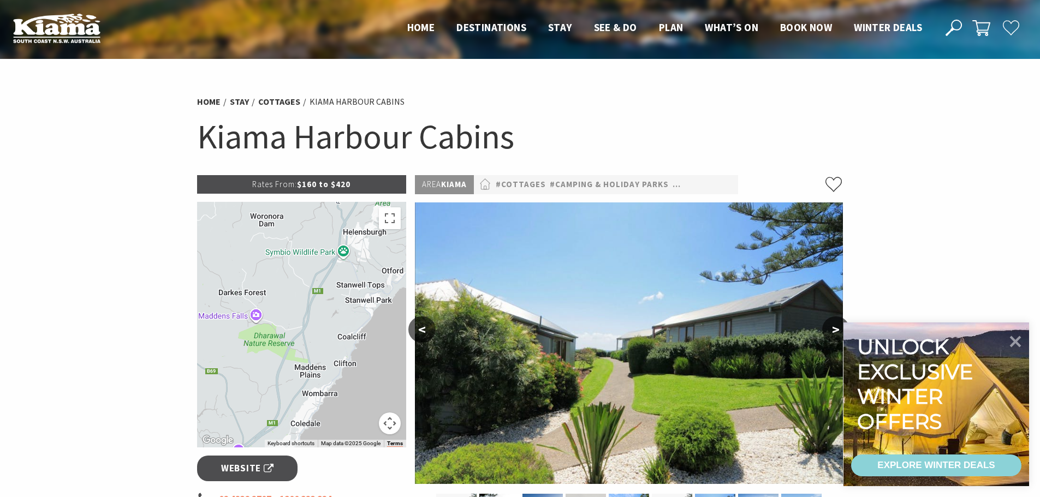
drag, startPoint x: 361, startPoint y: 371, endPoint x: 356, endPoint y: 396, distance: 25.6
click at [356, 396] on div at bounding box center [302, 325] width 210 height 246
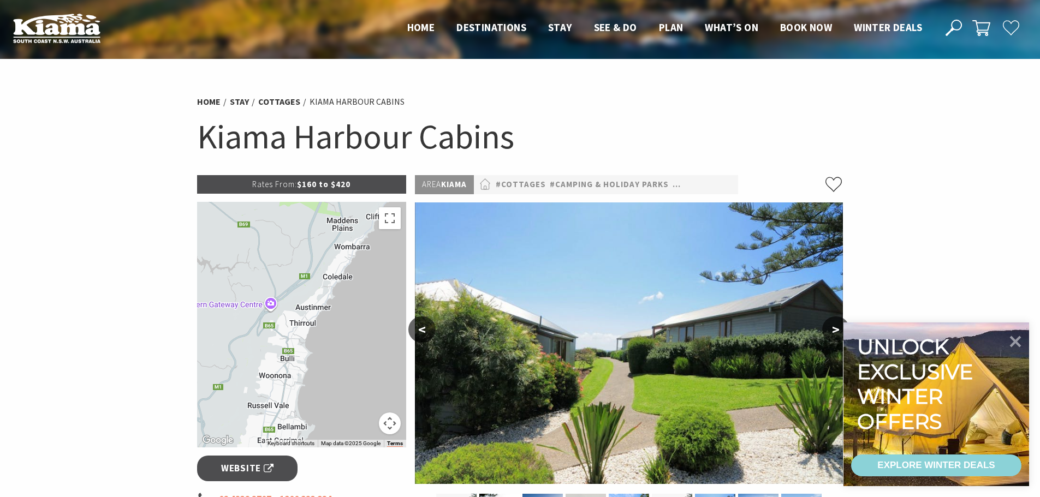
drag, startPoint x: 362, startPoint y: 393, endPoint x: 394, endPoint y: 242, distance: 153.6
click at [394, 242] on div at bounding box center [302, 325] width 210 height 246
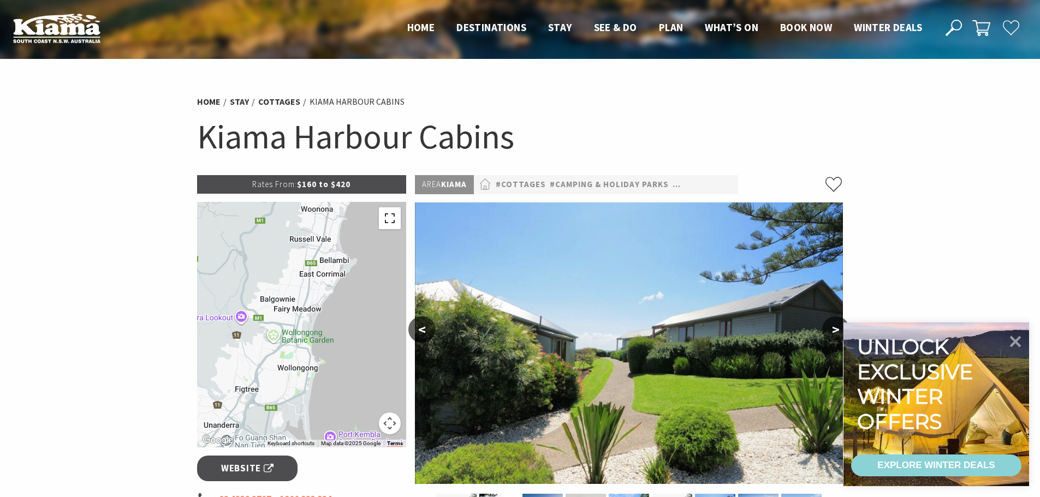
drag, startPoint x: 342, startPoint y: 388, endPoint x: 395, endPoint y: 212, distance: 183.6
click at [395, 212] on div "Keyboard shortcuts Map Data Map data ©2025 Google Map data ©2025 Google 2 km Cl…" at bounding box center [302, 325] width 210 height 246
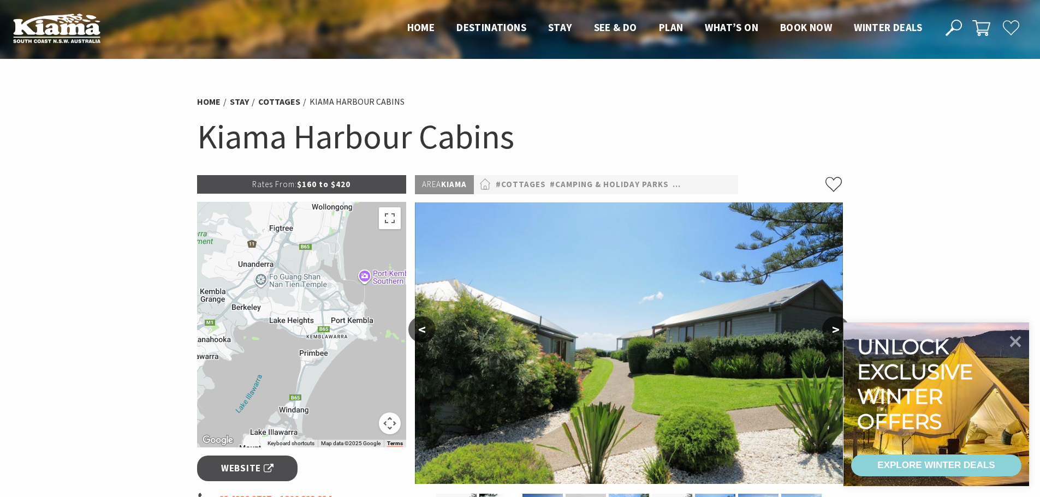
drag, startPoint x: 318, startPoint y: 354, endPoint x: 332, endPoint y: 246, distance: 109.6
click at [332, 246] on div at bounding box center [302, 325] width 210 height 246
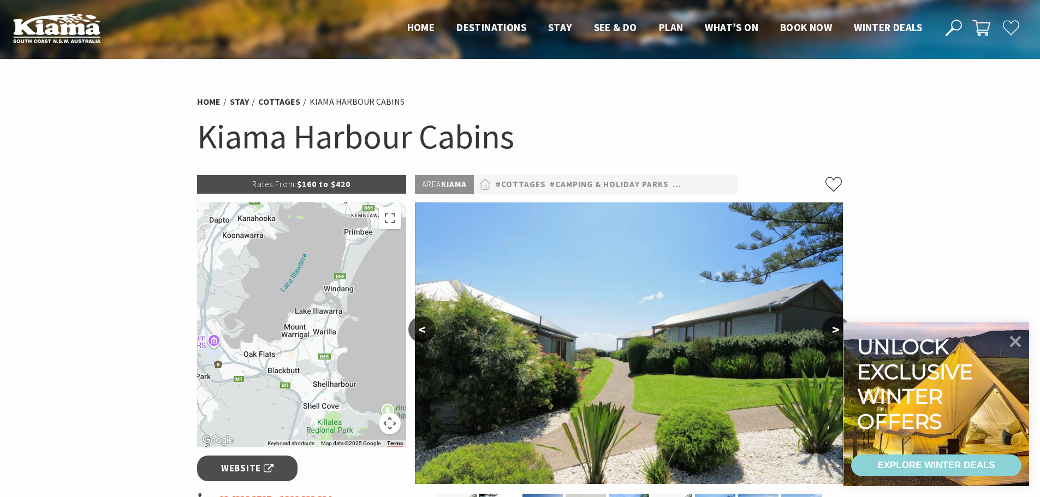
drag, startPoint x: 302, startPoint y: 364, endPoint x: 347, endPoint y: 243, distance: 129.2
click at [347, 243] on div at bounding box center [302, 325] width 210 height 246
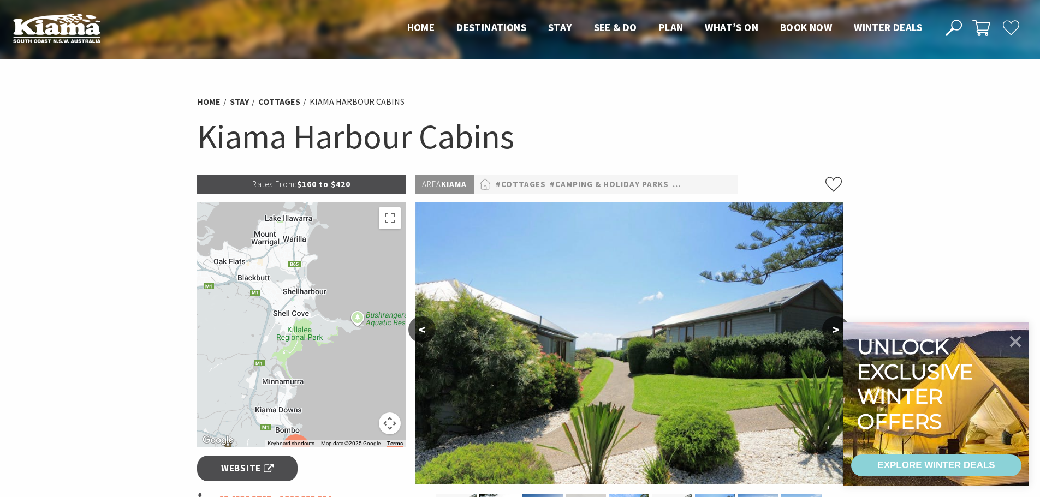
drag, startPoint x: 325, startPoint y: 370, endPoint x: 287, endPoint y: 248, distance: 127.1
click at [287, 248] on div at bounding box center [302, 325] width 210 height 246
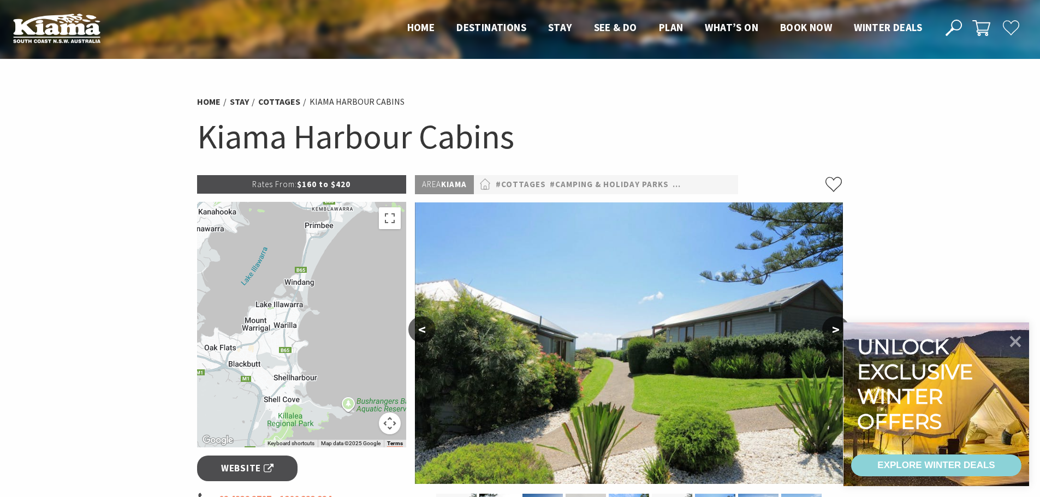
drag, startPoint x: 293, startPoint y: 291, endPoint x: 290, endPoint y: 402, distance: 111.4
click at [290, 402] on div at bounding box center [302, 325] width 210 height 246
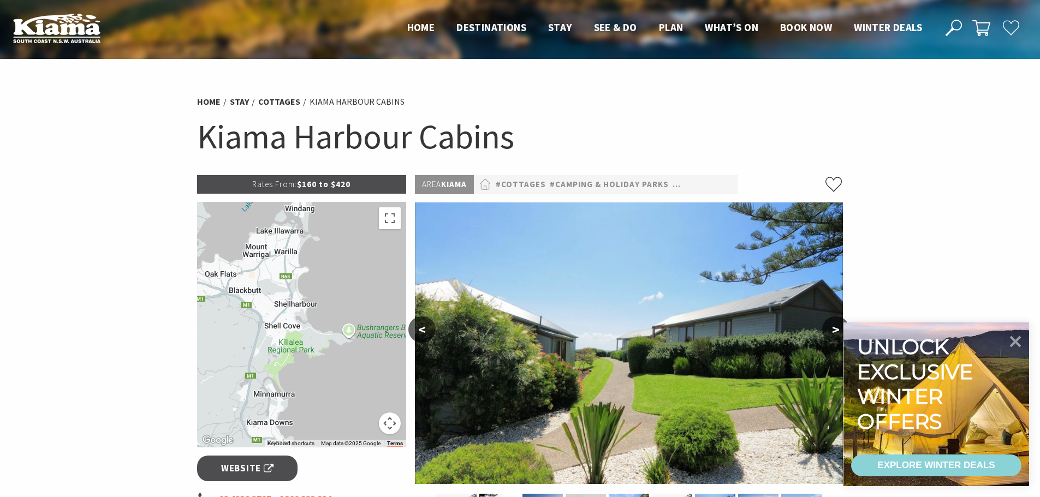
drag, startPoint x: 333, startPoint y: 316, endPoint x: 335, endPoint y: 212, distance: 103.2
click at [335, 212] on div at bounding box center [302, 325] width 210 height 246
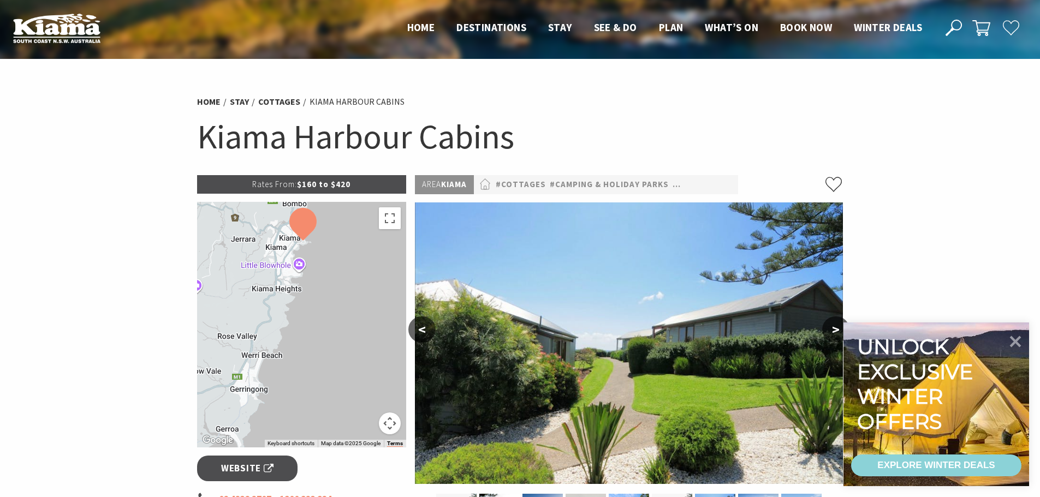
drag, startPoint x: 322, startPoint y: 358, endPoint x: 333, endPoint y: 247, distance: 111.4
click at [332, 250] on div at bounding box center [302, 325] width 210 height 246
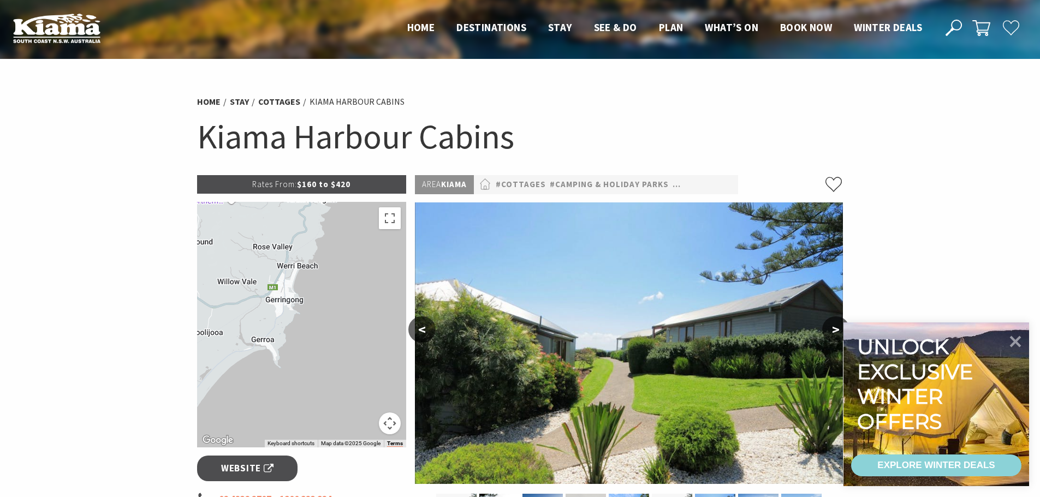
drag, startPoint x: 341, startPoint y: 319, endPoint x: 374, endPoint y: 280, distance: 51.9
click at [374, 280] on div at bounding box center [302, 325] width 210 height 246
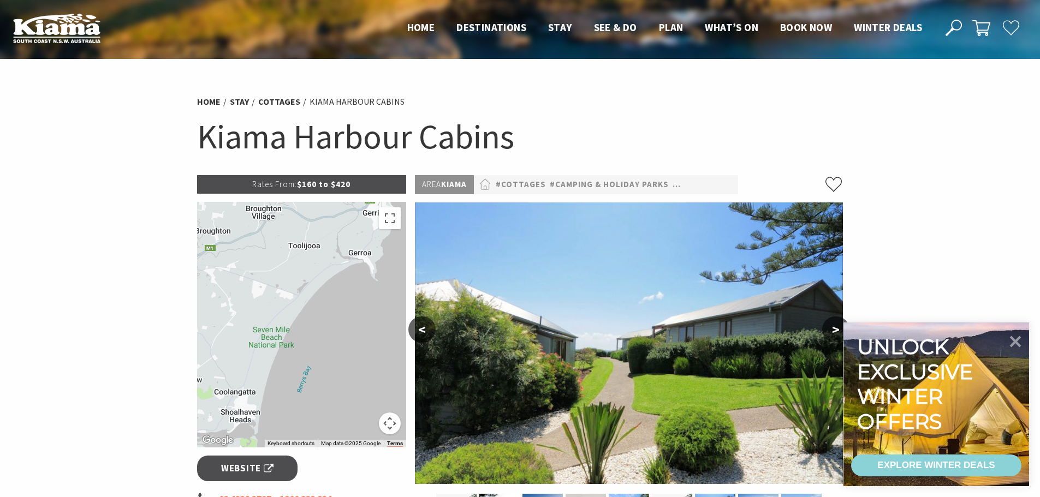
drag, startPoint x: 317, startPoint y: 349, endPoint x: 398, endPoint y: 282, distance: 105.1
click at [398, 282] on div at bounding box center [302, 325] width 210 height 246
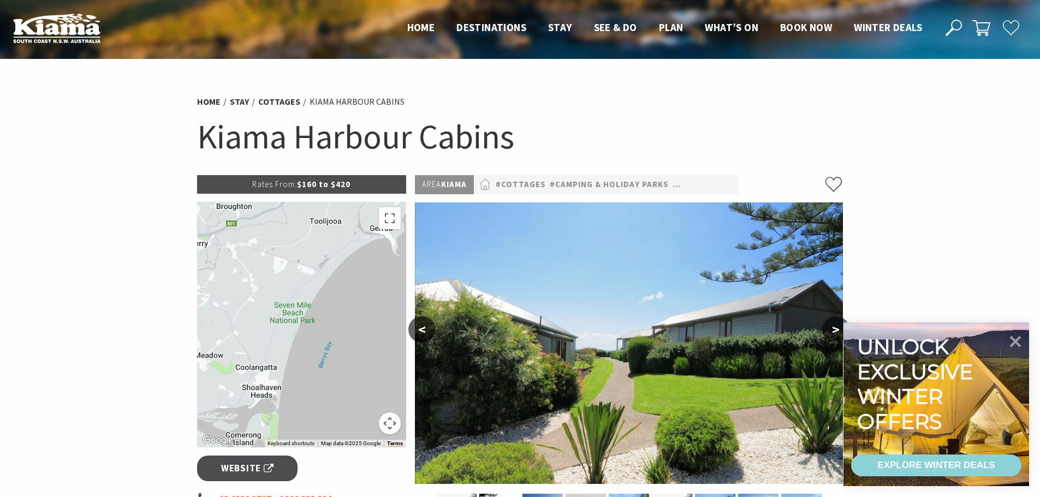
drag, startPoint x: 343, startPoint y: 362, endPoint x: 367, endPoint y: 301, distance: 65.7
click at [366, 304] on div at bounding box center [302, 325] width 210 height 246
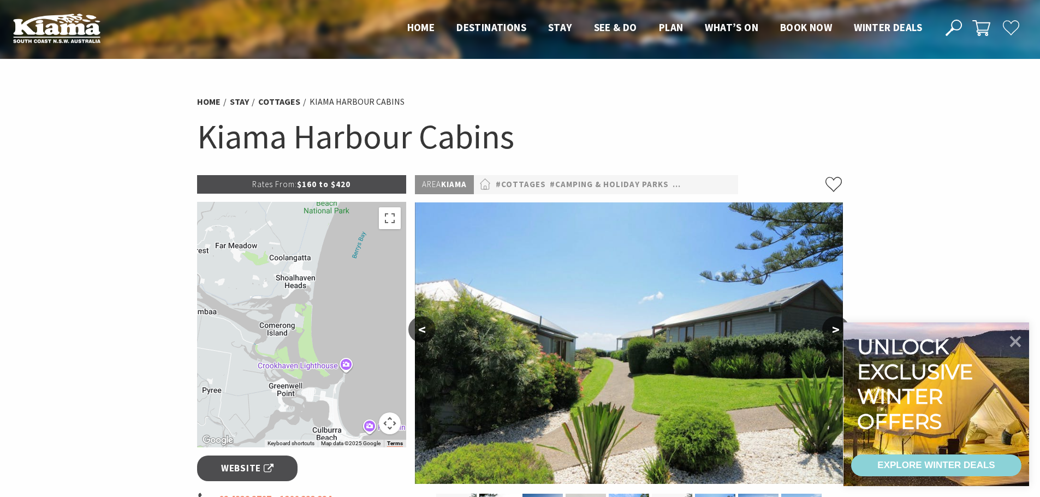
drag
click at [341, 265] on div at bounding box center [302, 325] width 210 height 246
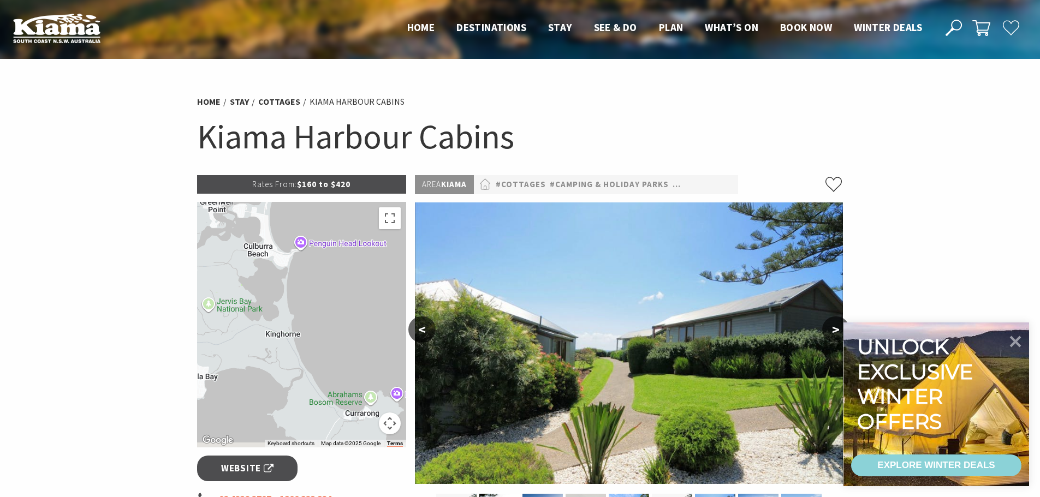
click at [286, 251] on div at bounding box center [302, 325] width 210 height 246
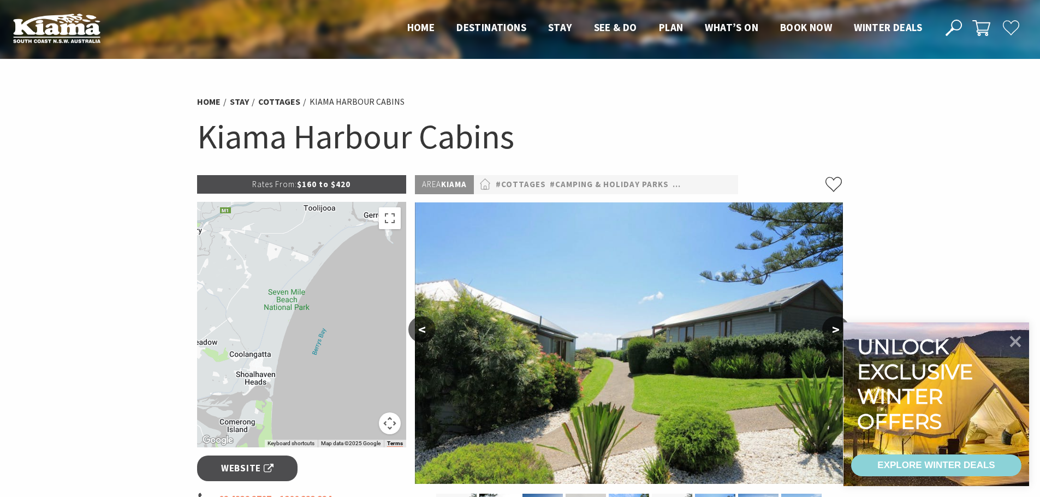
click at [324, 384] on div at bounding box center [302, 325] width 210 height 246
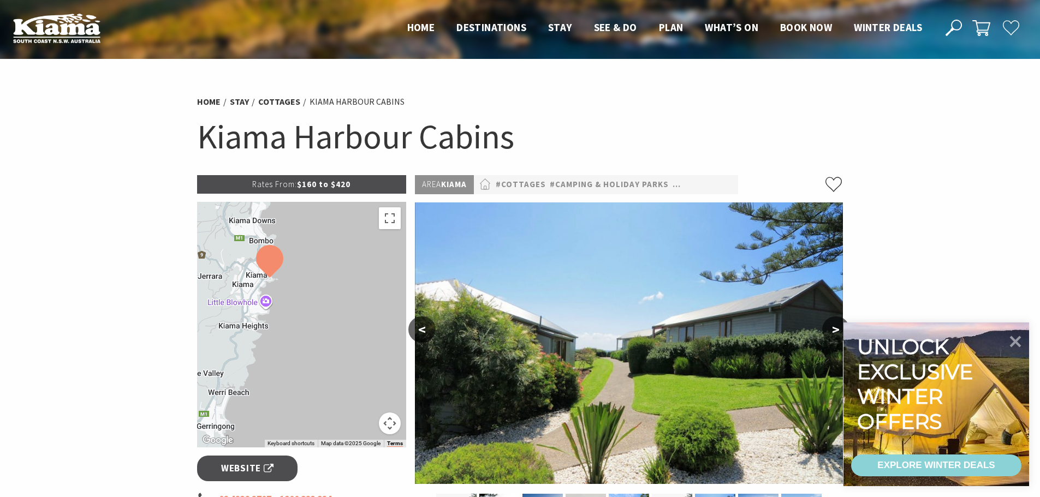
click at [212, 390] on div at bounding box center [302, 325] width 210 height 246
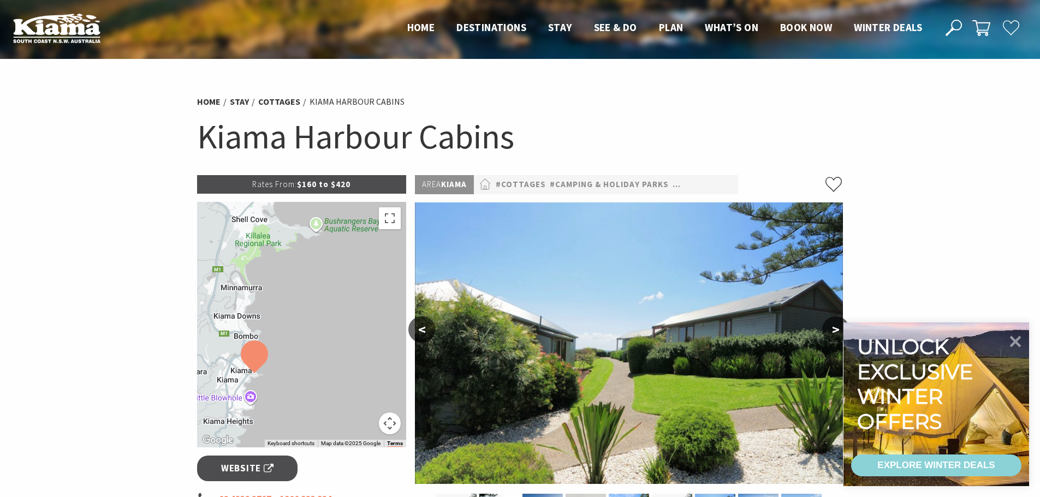
click at [289, 402] on div at bounding box center [302, 325] width 210 height 246
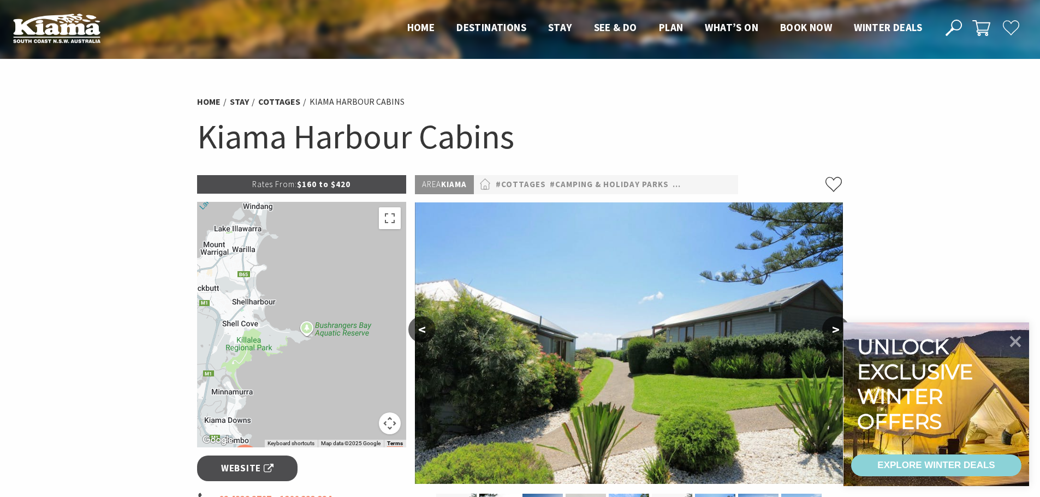
click at [302, 405] on div at bounding box center [302, 325] width 210 height 246
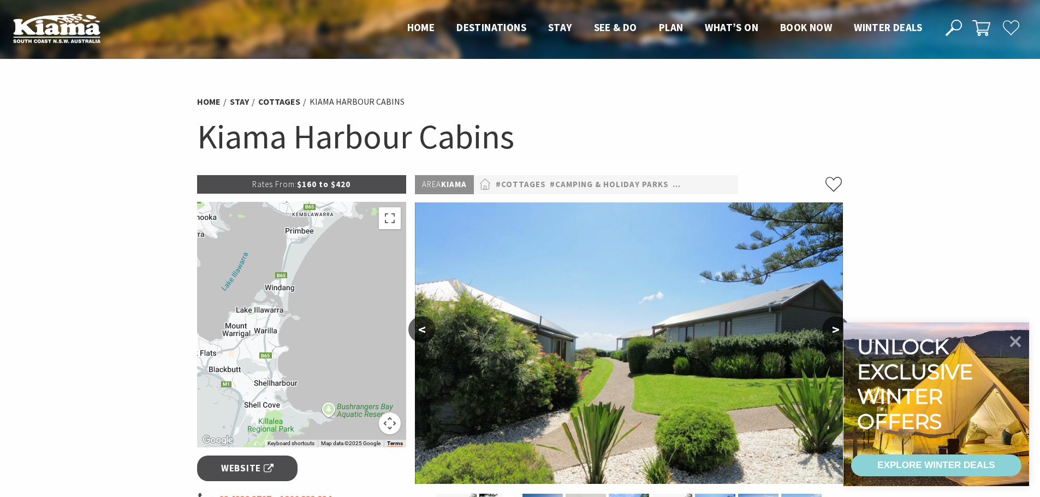
click at [306, 413] on div at bounding box center [302, 325] width 210 height 246
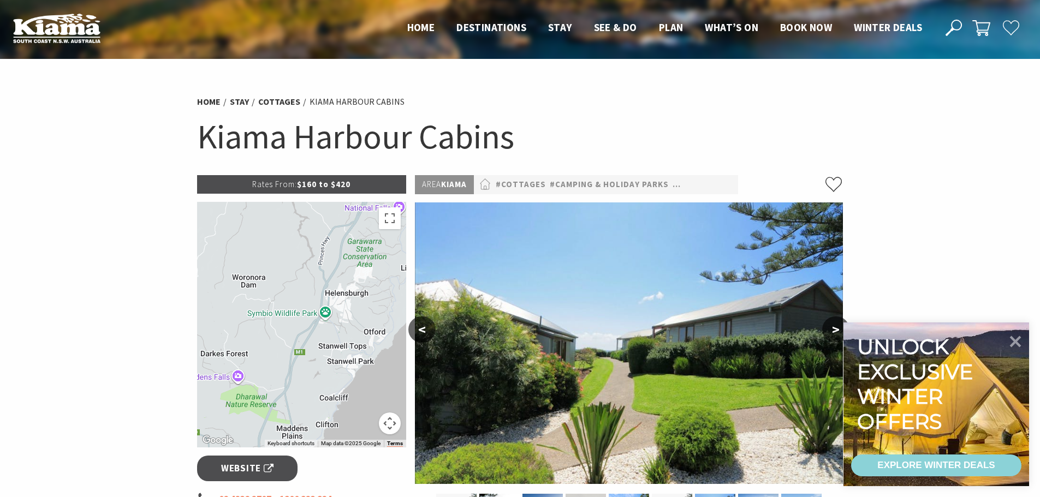
click at [307, 379] on div at bounding box center [302, 325] width 210 height 246
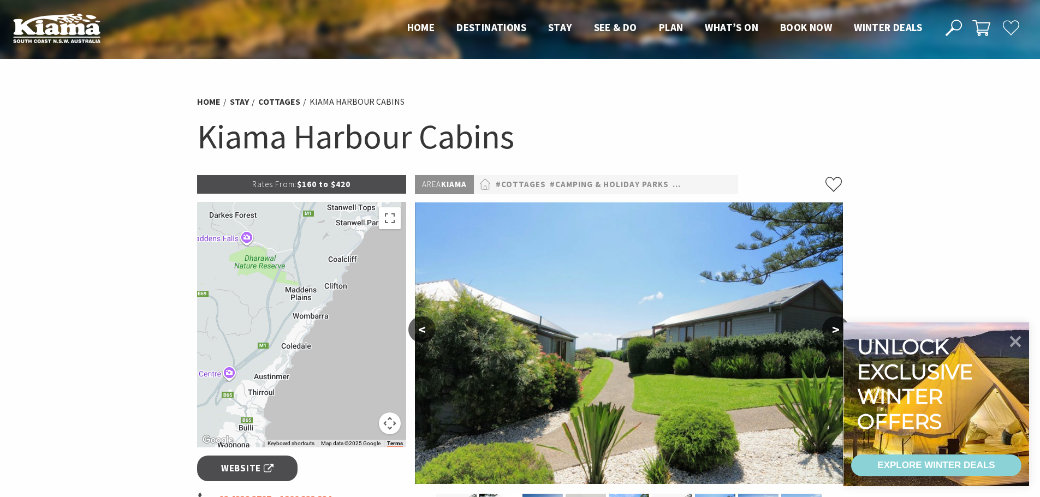
click at [333, 205] on div at bounding box center [302, 325] width 210 height 246
click at [833, 329] on button ">" at bounding box center [835, 330] width 27 height 26
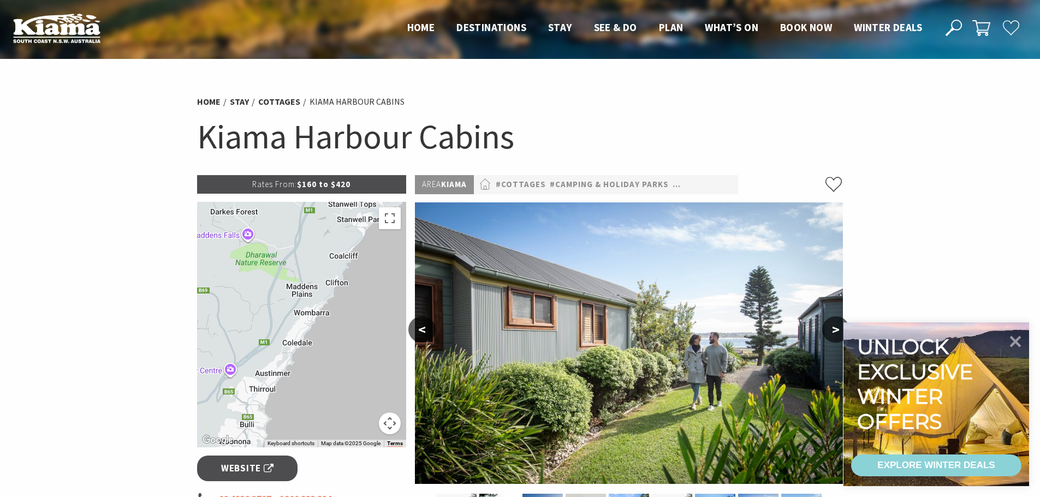
click at [833, 329] on button ">" at bounding box center [835, 330] width 27 height 26
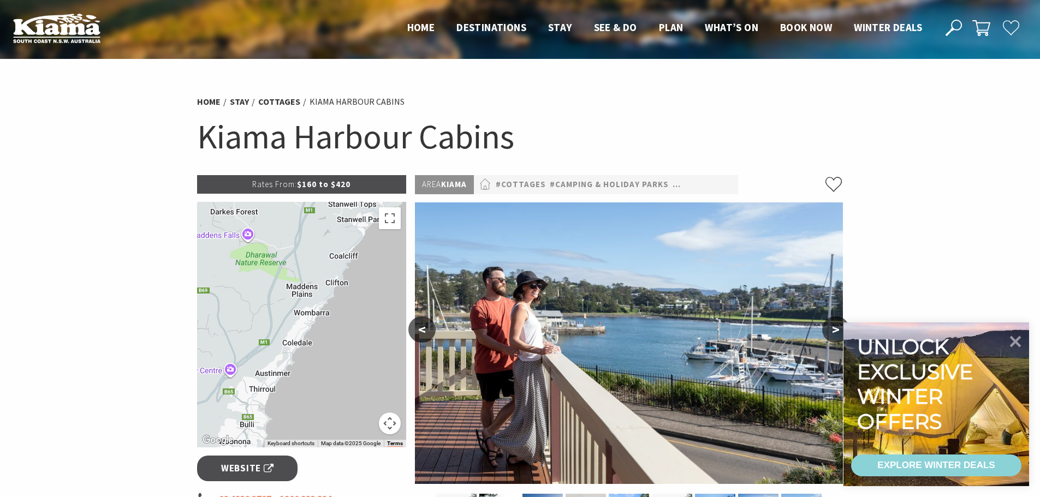
click at [833, 329] on button ">" at bounding box center [835, 330] width 27 height 26
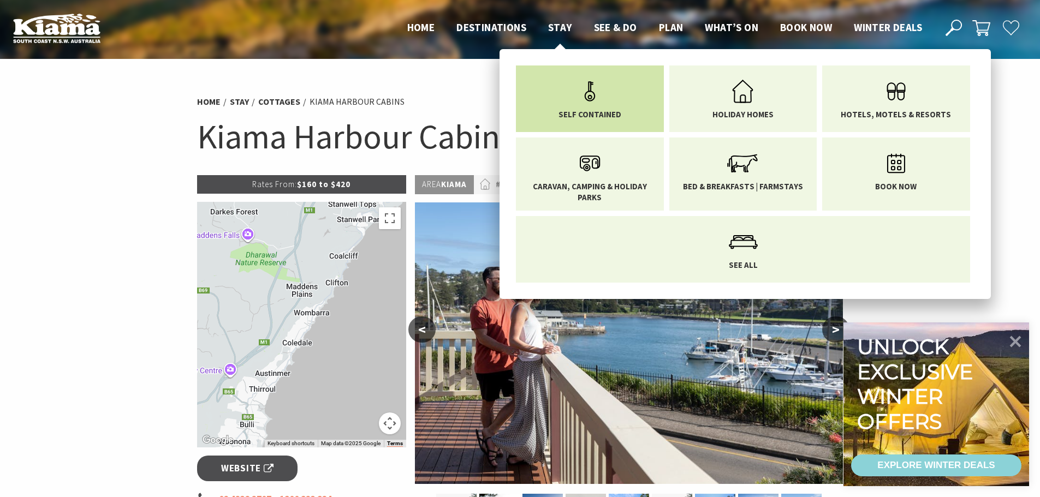
click at [586, 96] on icon "Main Menu" at bounding box center [589, 91] width 35 height 35
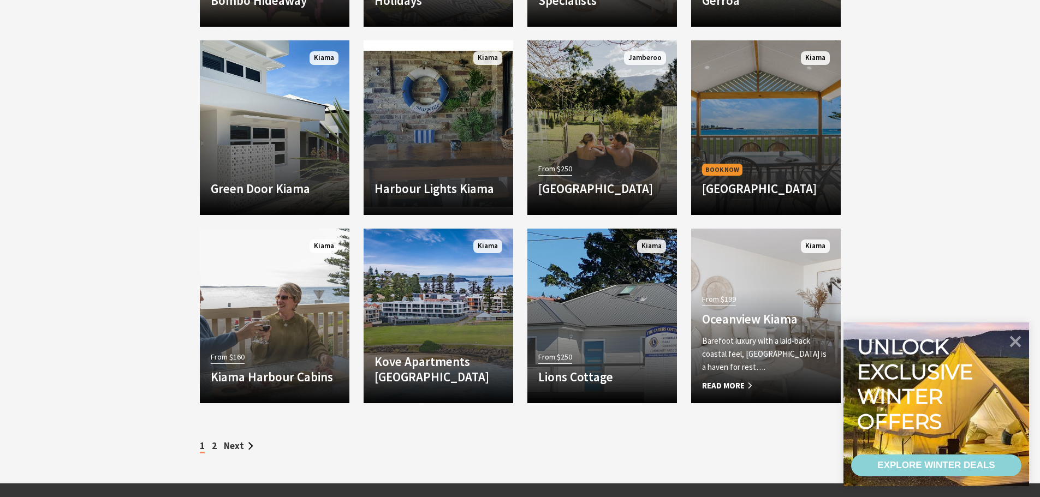
scroll to position [928, 0]
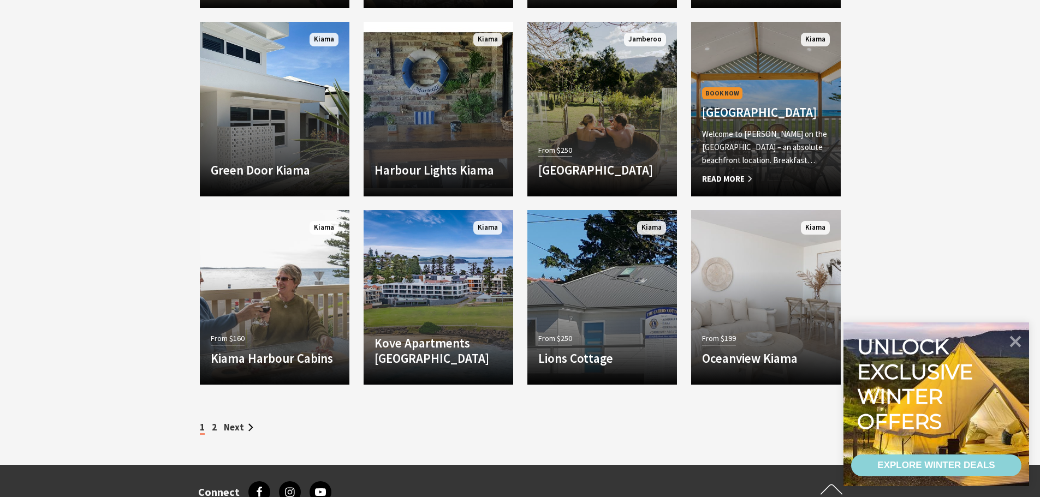
click at [768, 105] on h4 "[GEOGRAPHIC_DATA]" at bounding box center [766, 112] width 128 height 15
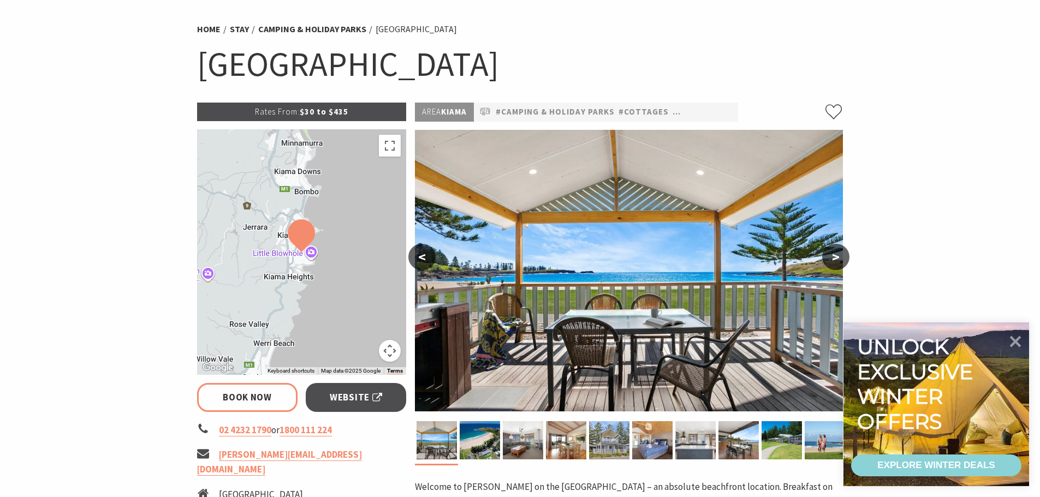
select select "3"
select select "2"
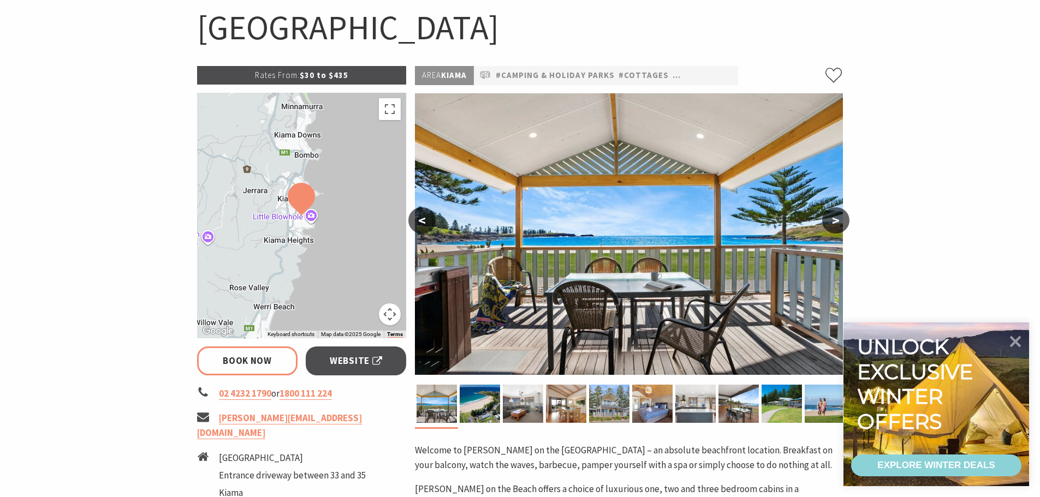
click at [835, 220] on button ">" at bounding box center [835, 220] width 27 height 26
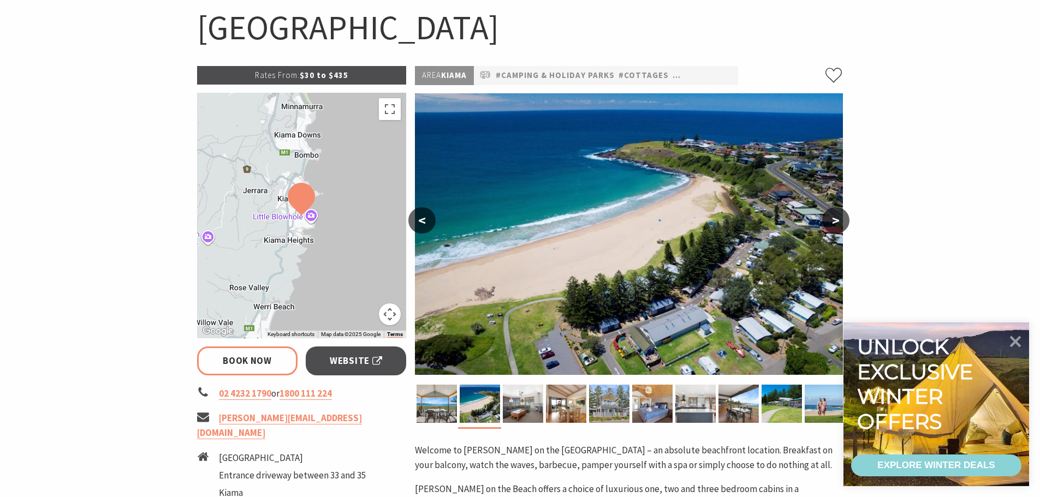
click at [835, 220] on button ">" at bounding box center [835, 220] width 27 height 26
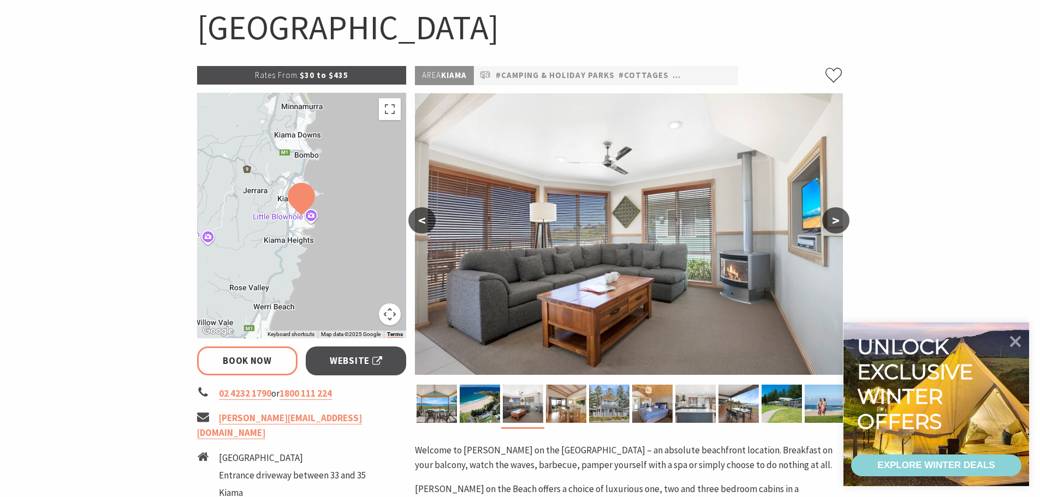
click at [835, 220] on button ">" at bounding box center [835, 220] width 27 height 26
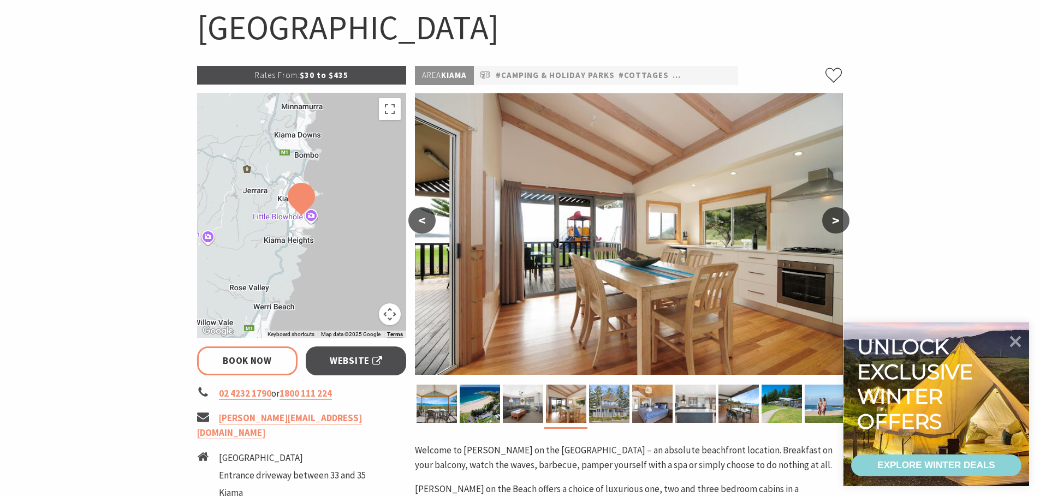
click at [835, 220] on button ">" at bounding box center [835, 220] width 27 height 26
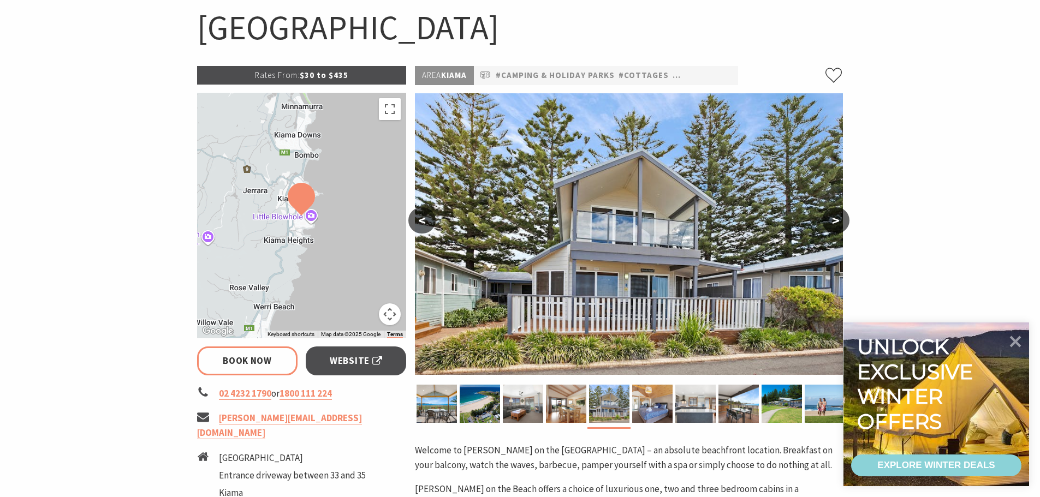
click at [835, 220] on button ">" at bounding box center [835, 220] width 27 height 26
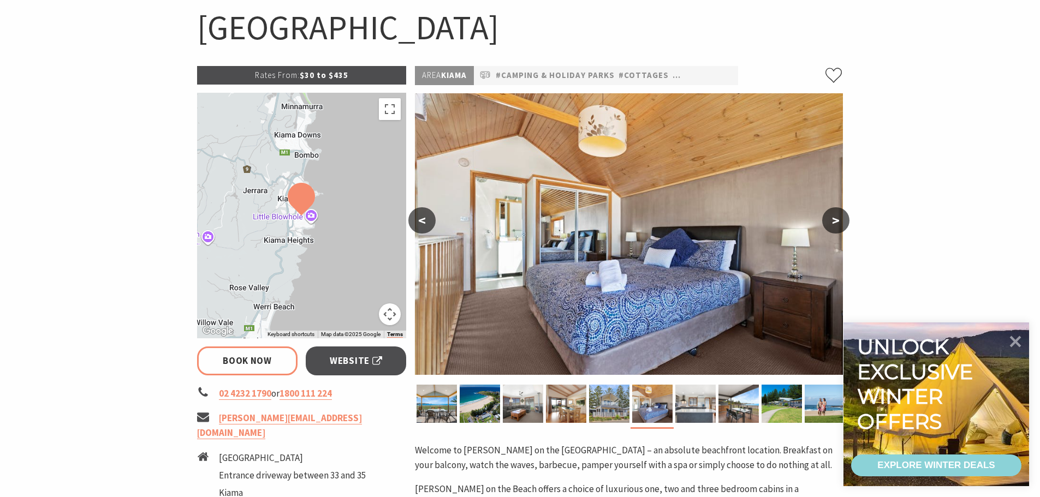
click at [835, 220] on button ">" at bounding box center [835, 220] width 27 height 26
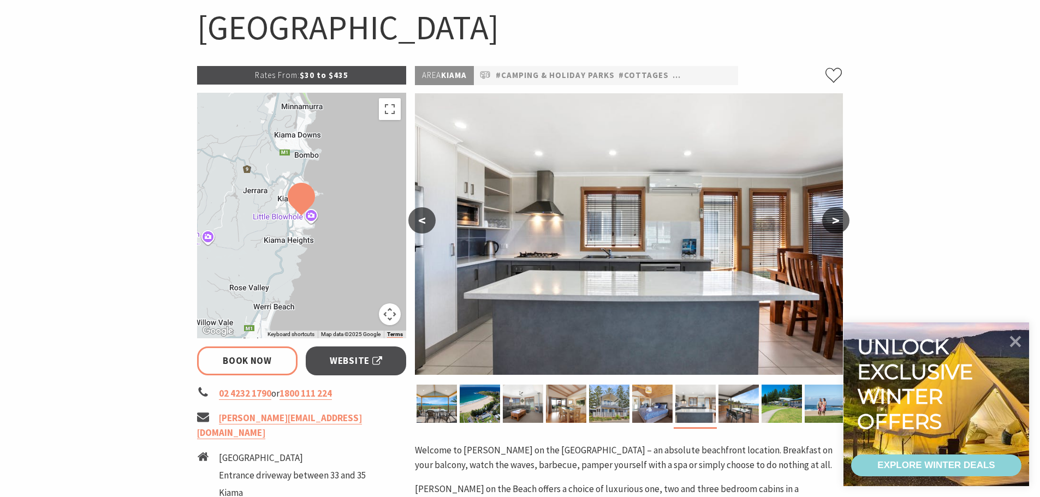
click at [835, 220] on button ">" at bounding box center [835, 220] width 27 height 26
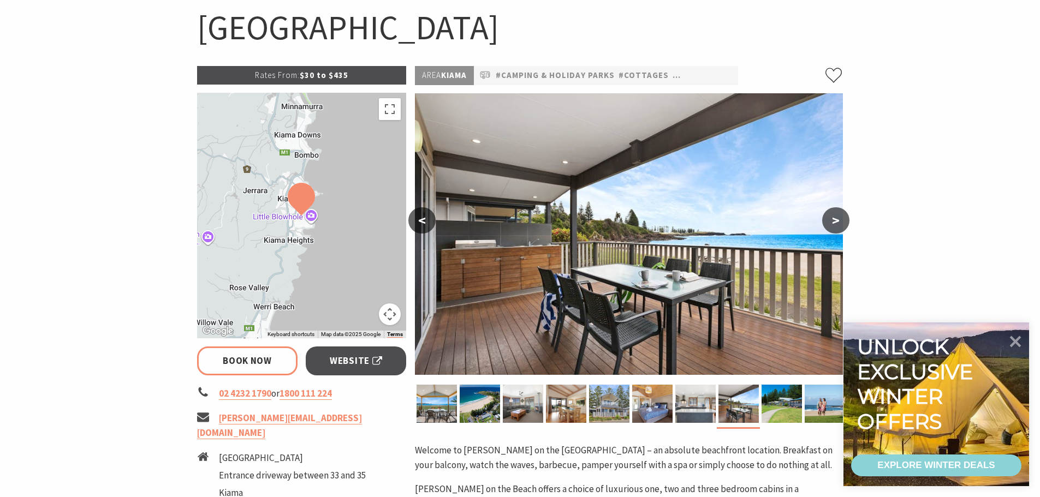
click at [835, 220] on button ">" at bounding box center [835, 220] width 27 height 26
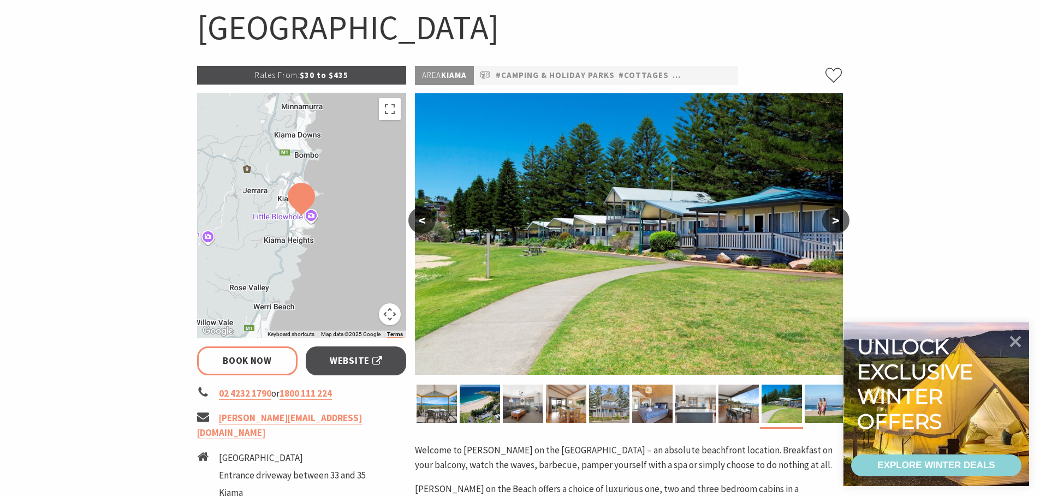
click at [835, 220] on button ">" at bounding box center [835, 220] width 27 height 26
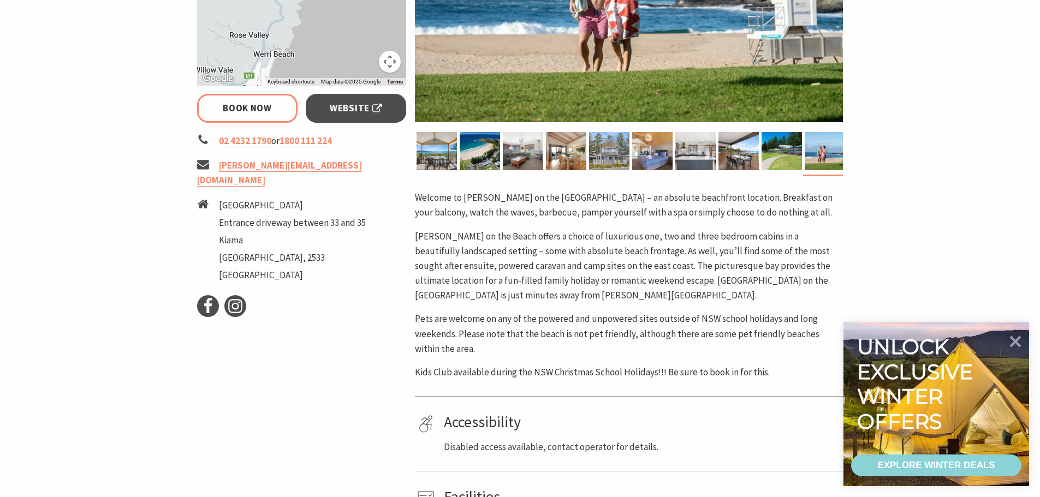
scroll to position [218, 0]
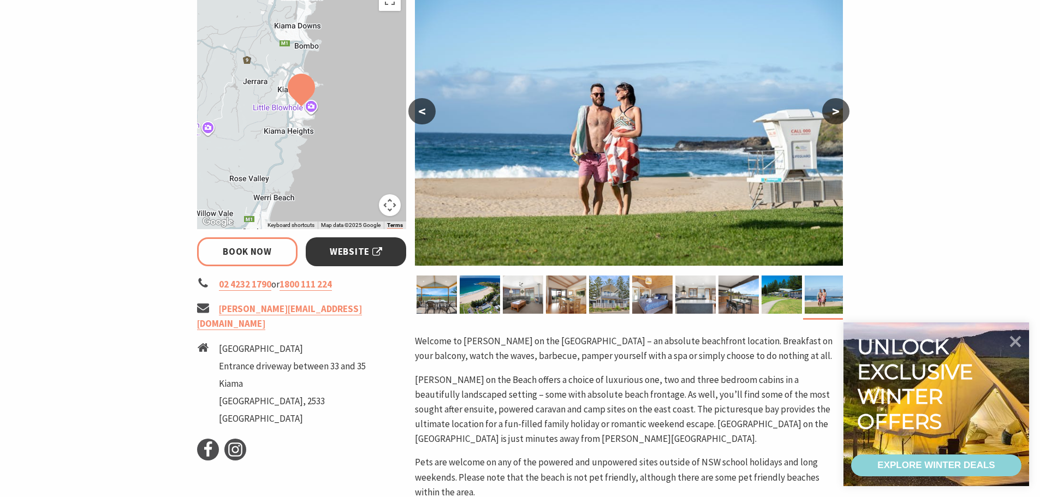
click at [361, 254] on span "Website" at bounding box center [356, 252] width 52 height 15
select select "3"
